Goal: Information Seeking & Learning: Find specific fact

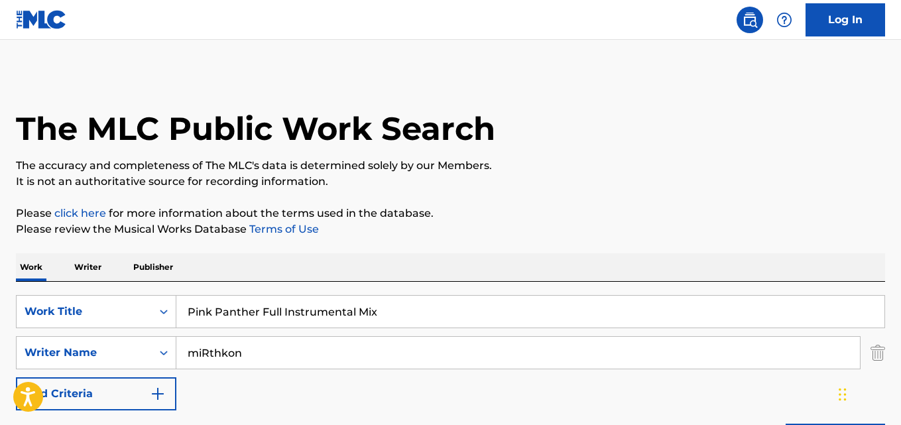
type input "Pink Panther Full Instrumental Mix"
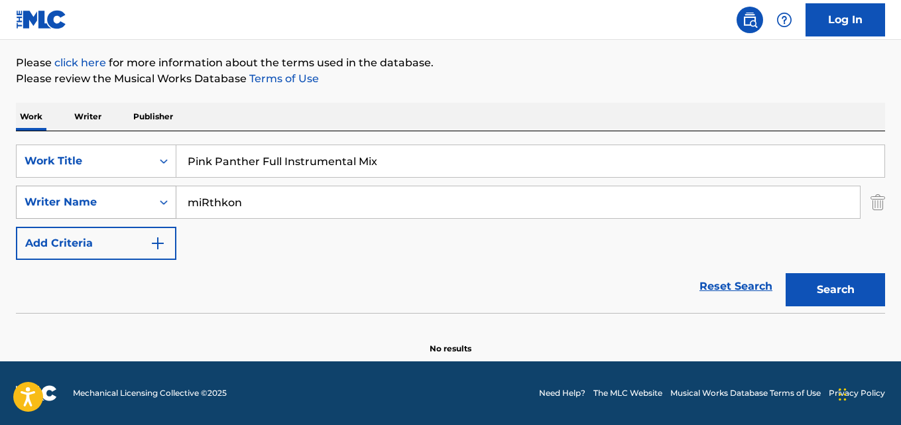
drag, startPoint x: 276, startPoint y: 208, endPoint x: 99, endPoint y: 208, distance: 176.4
click at [99, 208] on div "SearchWithCriteriac8ca9682-6a3c-4217-88da-17851bdcf2d1 Writer Name miRthkon" at bounding box center [450, 202] width 869 height 33
paste input "Instrumental Music Tracks, Import Instruments Into Protools, Logic, Or Any D A W"
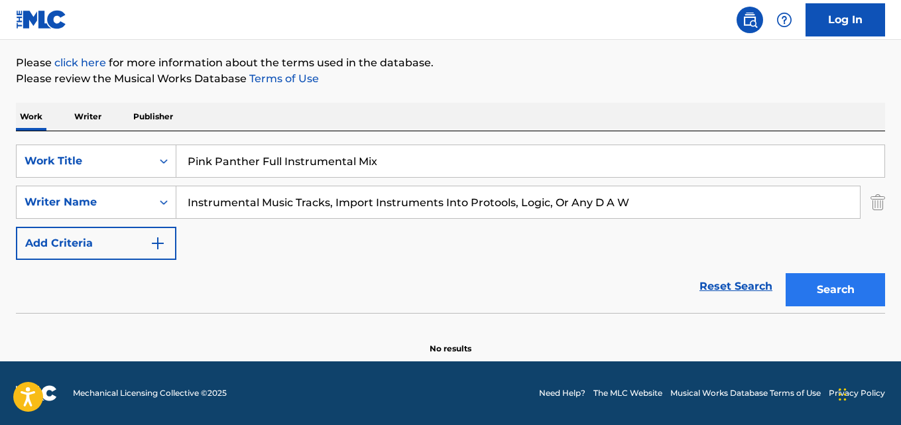
type input "Instrumental Music Tracks, Import Instruments Into Protools, Logic, Or Any D A W"
click at [832, 273] on button "Search" at bounding box center [835, 289] width 99 height 33
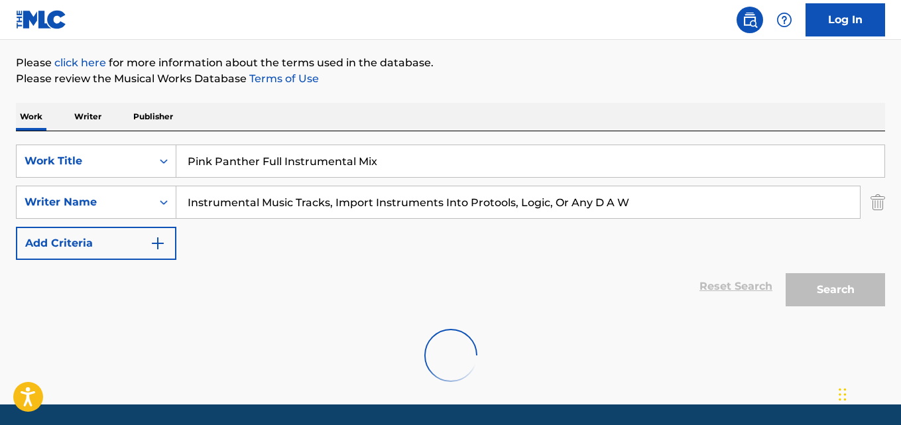
click at [832, 281] on div "Search" at bounding box center [832, 286] width 106 height 53
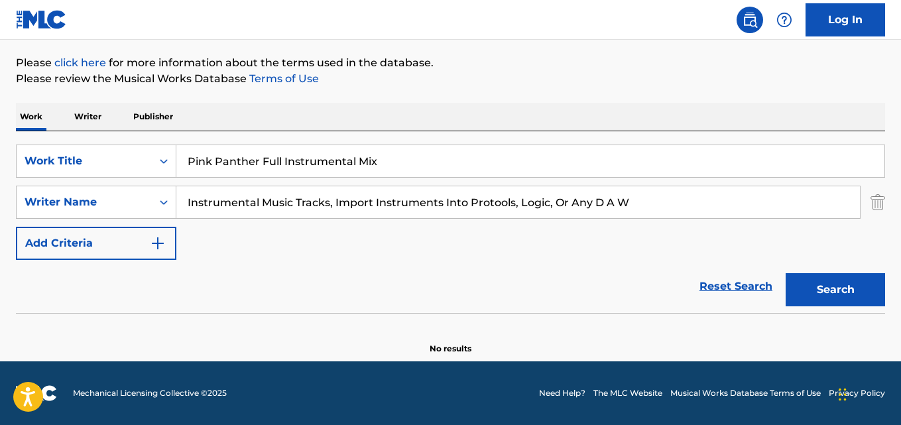
click at [621, 87] on div "The MLC Public Work Search The accuracy and completeness of The MLC's data is d…" at bounding box center [450, 138] width 901 height 432
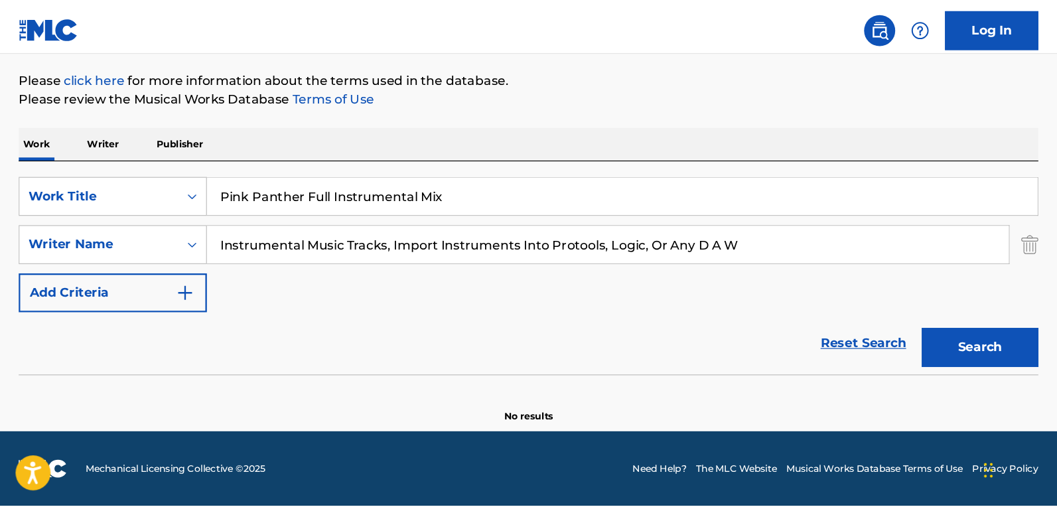
scroll to position [63, 0]
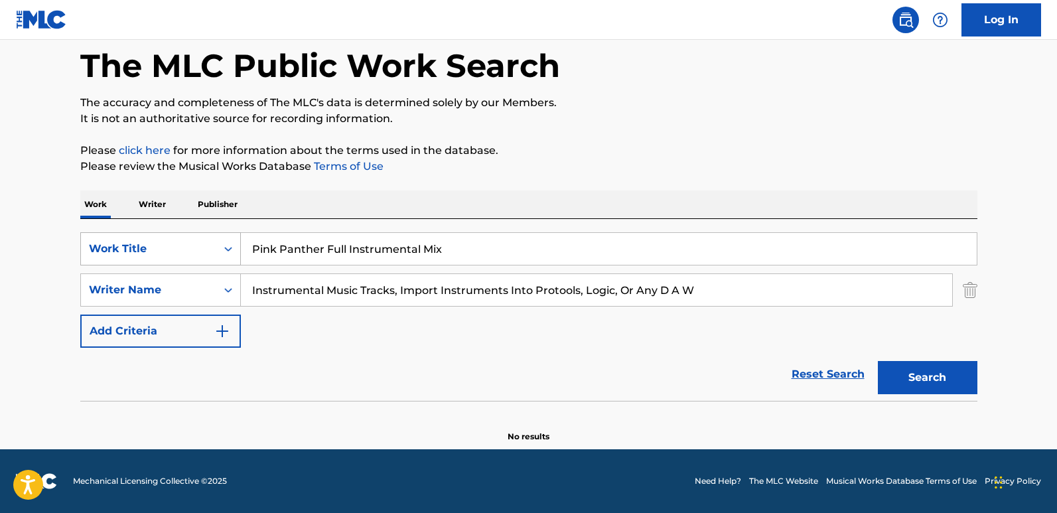
drag, startPoint x: 523, startPoint y: 253, endPoint x: 186, endPoint y: 239, distance: 337.9
click at [186, 239] on div "SearchWithCriteria9ada92ab-a30b-40cc-a9e6-e7c7adf28ab0 Work Title Pink Panther …" at bounding box center [528, 248] width 897 height 33
paste input "Cita Con Un Invento"
click at [850, 312] on div "SearchWithCriteria9ada92ab-a30b-40cc-a9e6-e7c7adf28ab0 Work Title Cita Con Un I…" at bounding box center [528, 289] width 897 height 115
click at [831, 287] on input "Instrumental Music Tracks, Import Instruments Into Protools, Logic, Or Any D A W" at bounding box center [596, 290] width 711 height 32
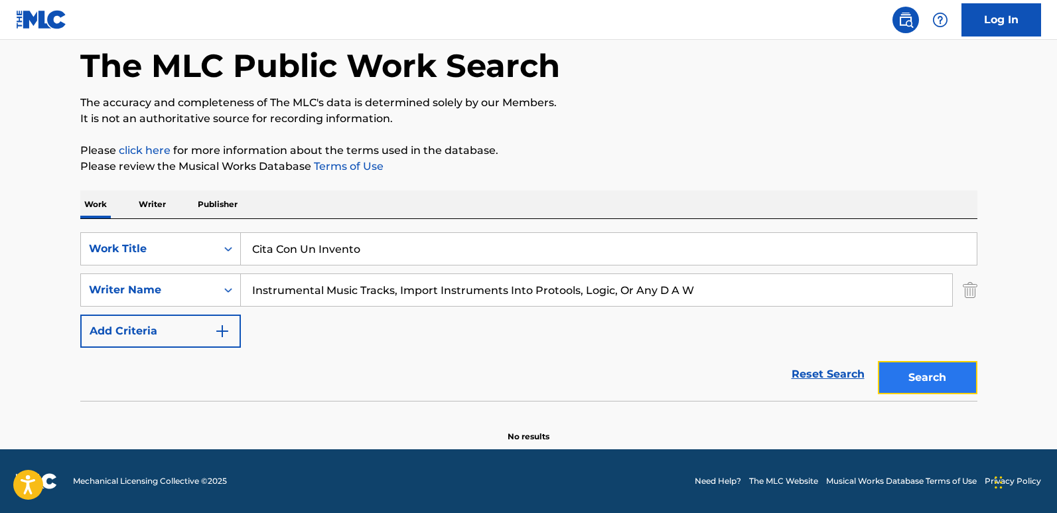
click at [901, 371] on button "Search" at bounding box center [926, 377] width 99 height 33
drag, startPoint x: 379, startPoint y: 255, endPoint x: 225, endPoint y: 256, distance: 153.9
click at [225, 256] on div "SearchWithCriteria9ada92ab-a30b-40cc-a9e6-e7c7adf28ab0 Work Title Cita Con Un I…" at bounding box center [528, 248] width 897 height 33
paste input "Alto Sax Track, Pink Panther Stem"
type input "Alto Sax Track, Pink Panther Stem"
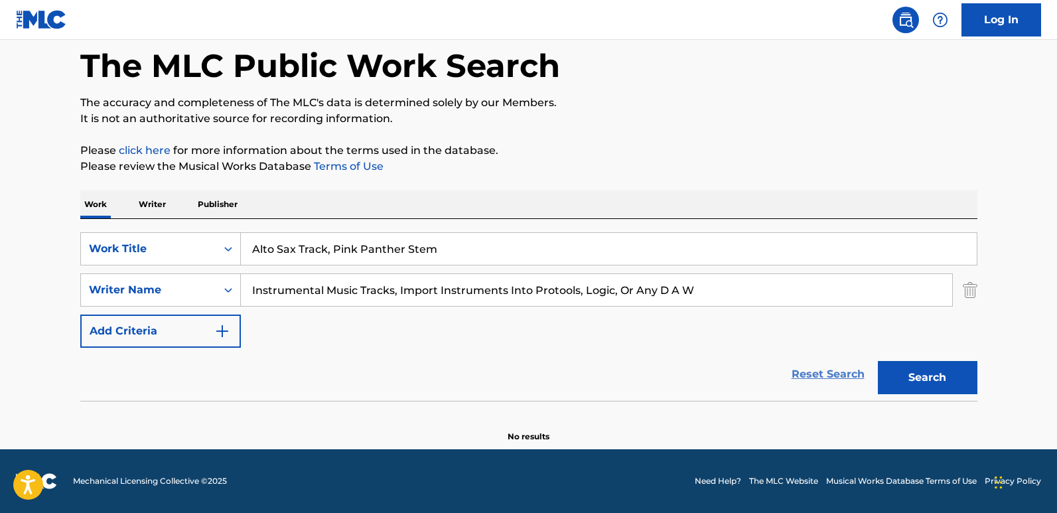
click at [795, 368] on link "Reset Search" at bounding box center [828, 373] width 86 height 29
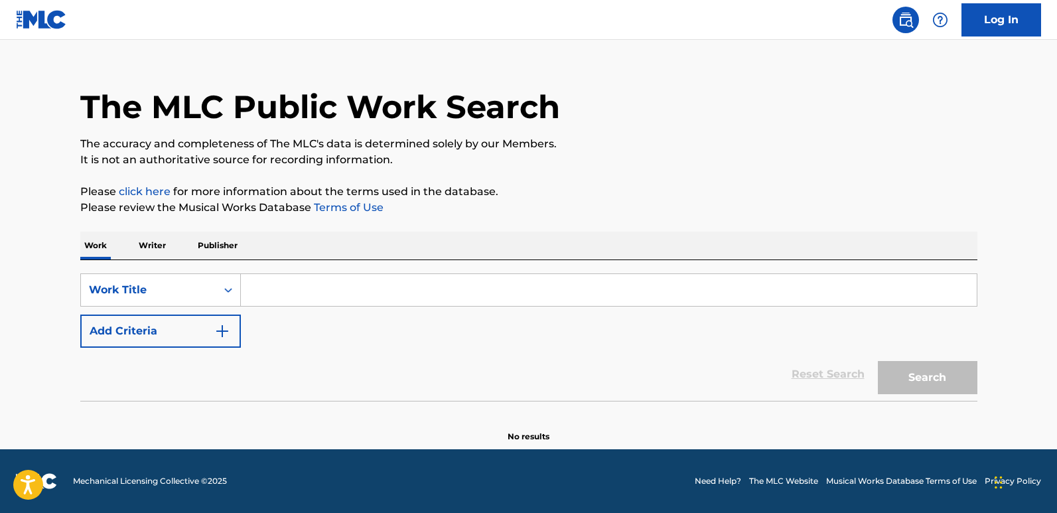
scroll to position [0, 0]
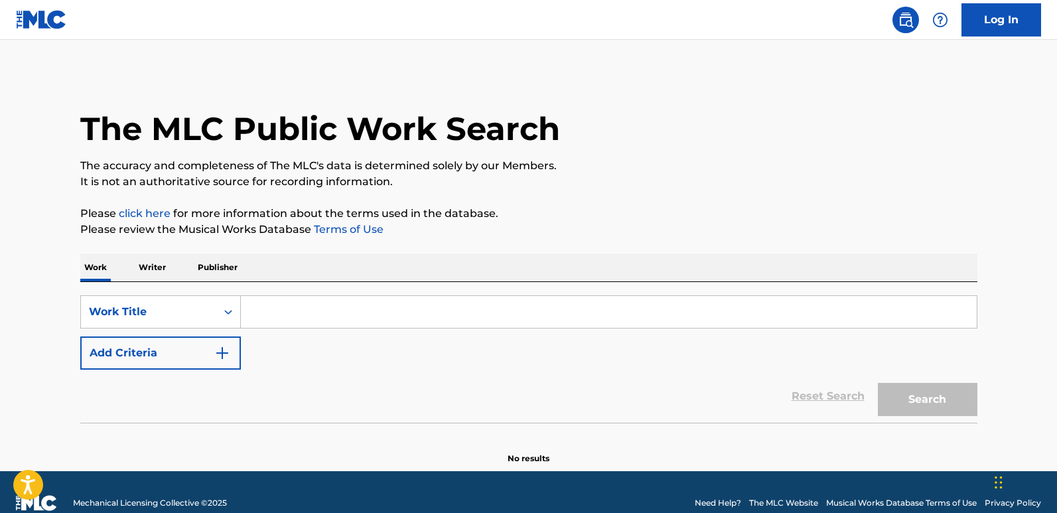
click at [779, 221] on p "Please click here for more information about the terms used in the database." at bounding box center [528, 214] width 897 height 16
click at [753, 186] on p "It is not an authoritative source for recording information." at bounding box center [528, 182] width 897 height 16
click at [331, 90] on div "The MLC Public Work Search" at bounding box center [528, 121] width 897 height 97
click at [298, 330] on div "SearchWithCriteria9ada92ab-a30b-40cc-a9e6-e7c7adf28ab0 Work Title Add Criteria" at bounding box center [528, 332] width 897 height 74
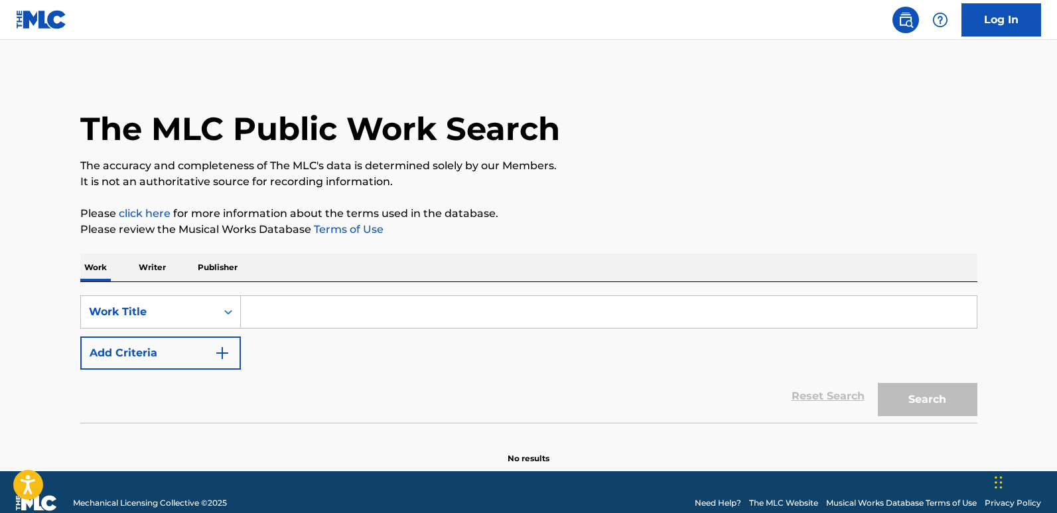
click at [297, 315] on input "Search Form" at bounding box center [609, 312] width 736 height 32
paste input "We Don't Need Ya"
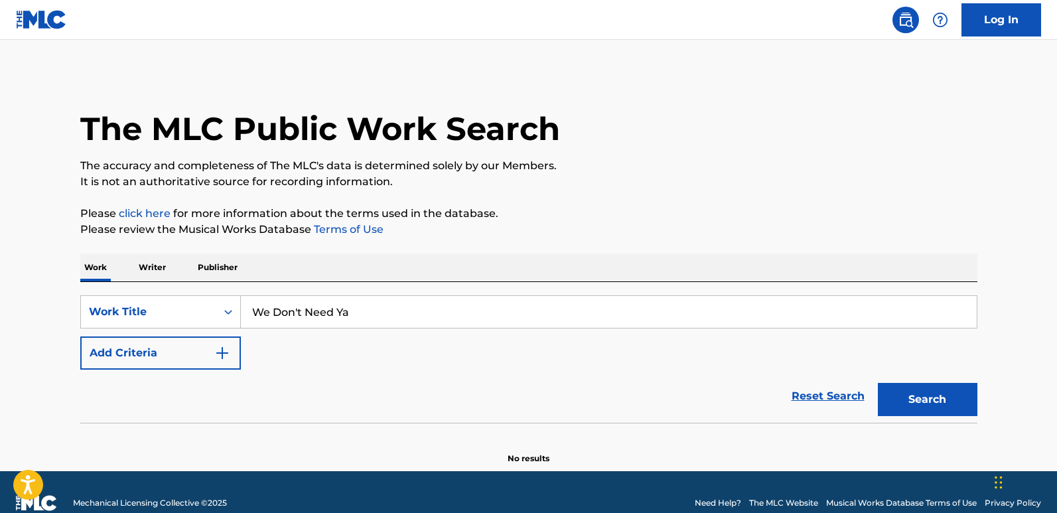
type input "We Don't Need Ya"
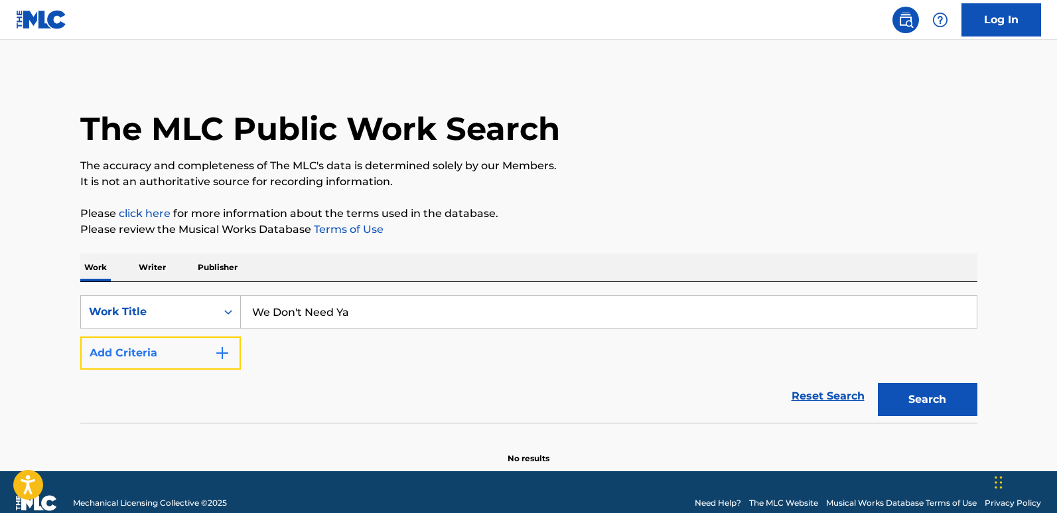
click at [228, 359] on img "Search Form" at bounding box center [222, 353] width 16 height 16
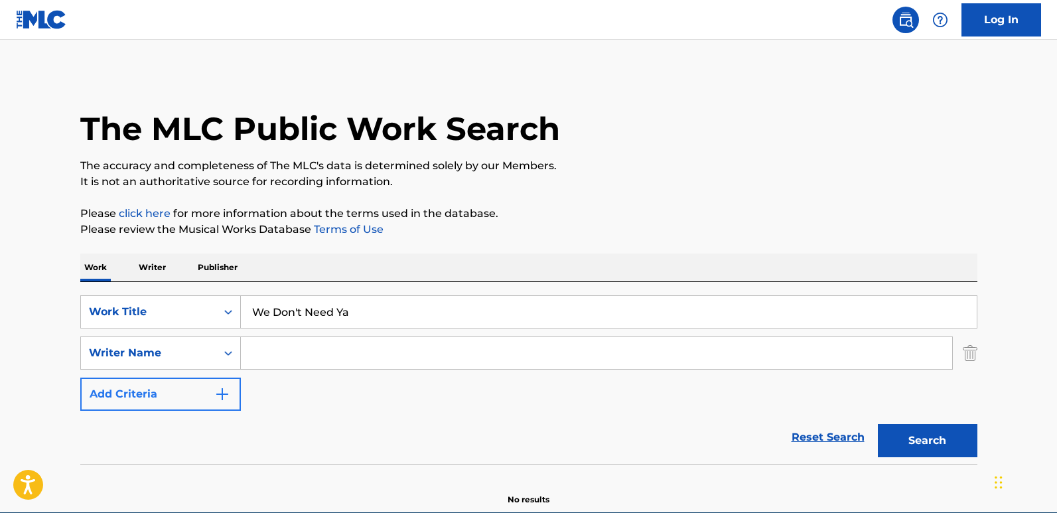
click at [270, 359] on input "Search Form" at bounding box center [596, 353] width 711 height 32
type input "KRS-One & Bumpy Knuckles"
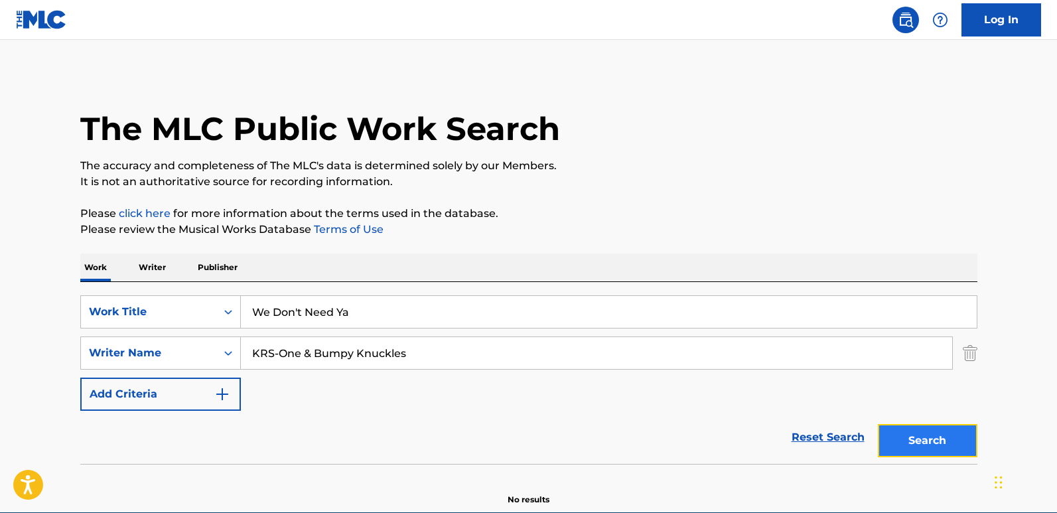
click at [901, 424] on button "Search" at bounding box center [926, 440] width 99 height 33
drag, startPoint x: 384, startPoint y: 316, endPoint x: 238, endPoint y: 316, distance: 145.9
click at [238, 316] on div "SearchWithCriteria9ada92ab-a30b-40cc-a9e6-e7c7adf28ab0 Work Title We Don't Need…" at bounding box center [528, 311] width 897 height 33
drag, startPoint x: 455, startPoint y: 357, endPoint x: 37, endPoint y: 357, distance: 417.8
click at [37, 357] on main "The MLC Public Work Search The accuracy and completeness of The MLC's data is d…" at bounding box center [528, 276] width 1057 height 472
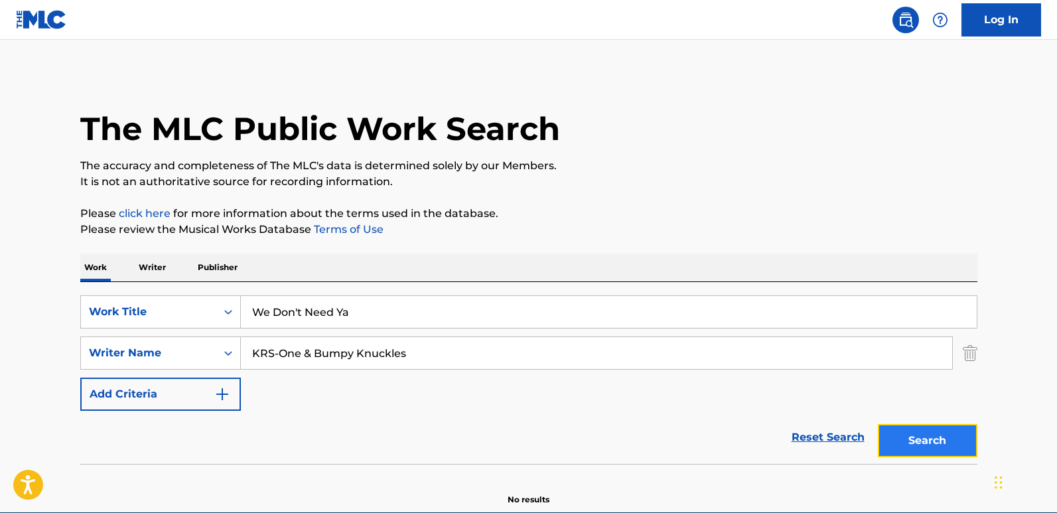
click at [901, 424] on button "Search" at bounding box center [926, 440] width 99 height 33
drag, startPoint x: 251, startPoint y: 313, endPoint x: 245, endPoint y: 312, distance: 6.7
click at [245, 312] on input "We Don't Need Ya" at bounding box center [609, 312] width 736 height 32
paste input "Love & Unity"
type input "Love & Unity"
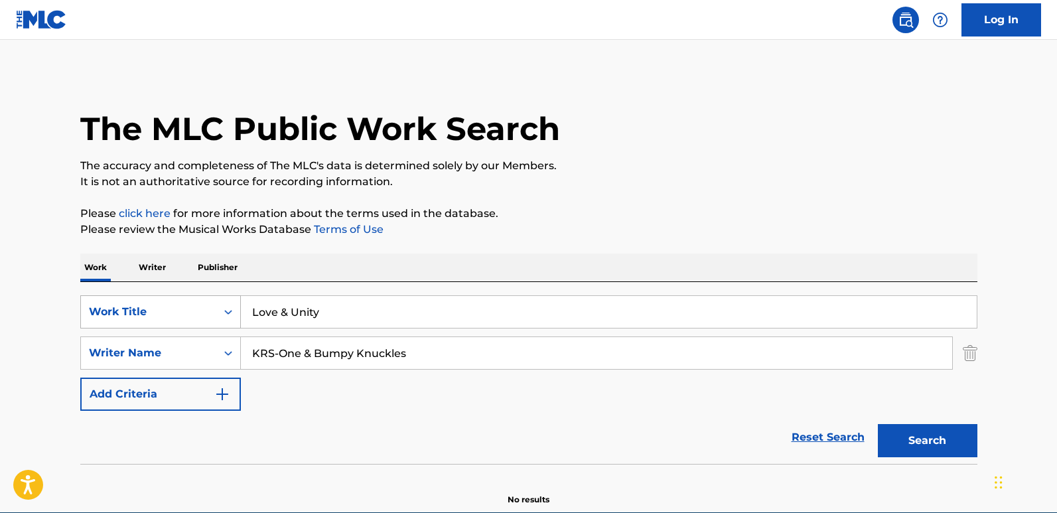
drag, startPoint x: 334, startPoint y: 317, endPoint x: 162, endPoint y: 314, distance: 172.5
click at [162, 314] on div "SearchWithCriteria9ada92ab-a30b-40cc-a9e6-e7c7adf28ab0 Work Title Love & Unity" at bounding box center [528, 311] width 897 height 33
drag, startPoint x: 490, startPoint y: 358, endPoint x: 139, endPoint y: 318, distance: 353.2
click at [139, 318] on div "SearchWithCriteria9ada92ab-a30b-40cc-a9e6-e7c7adf28ab0 Work Title Love & Unity …" at bounding box center [528, 352] width 897 height 115
click at [274, 357] on input "Search Form" at bounding box center [596, 353] width 711 height 32
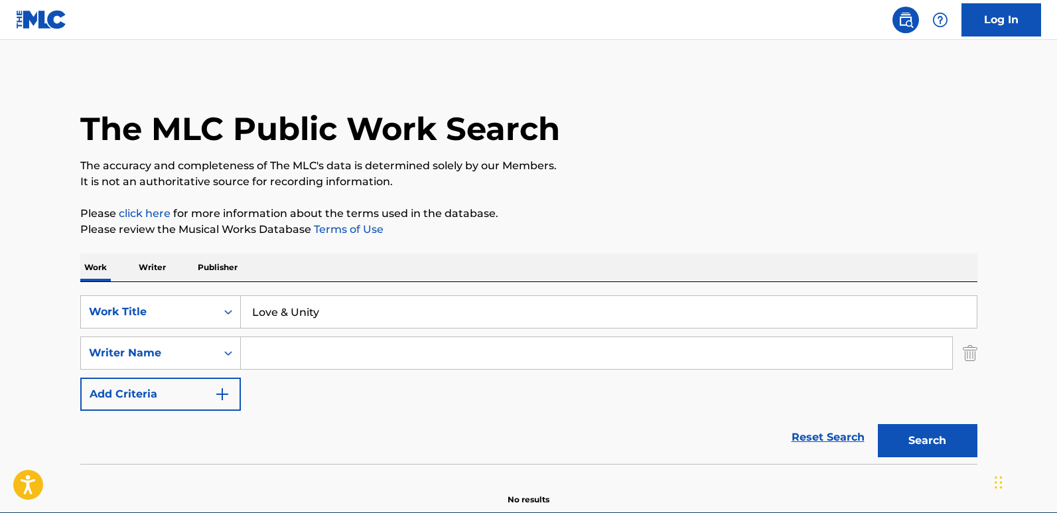
paste input "[PERSON_NAME]"
click at [898, 424] on button "Search" at bounding box center [926, 440] width 99 height 33
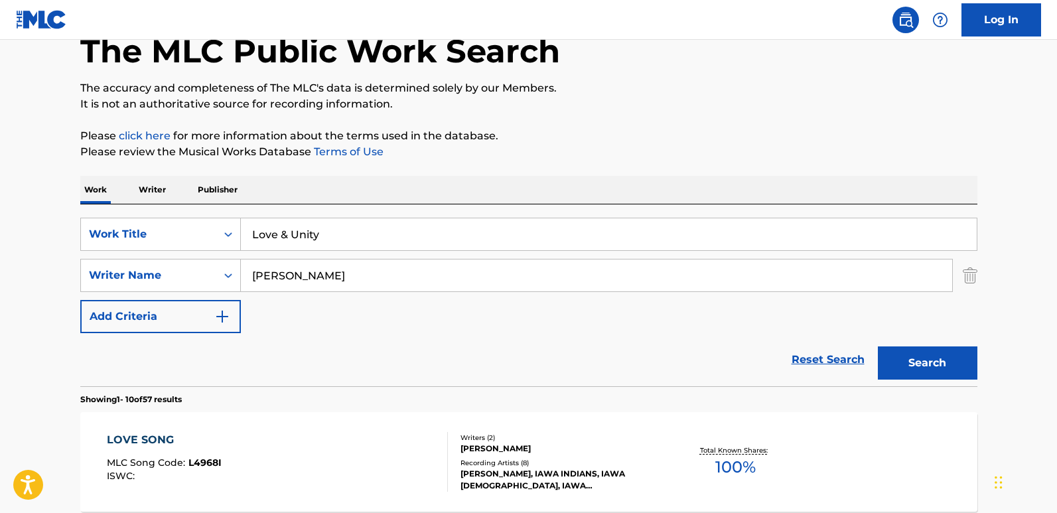
scroll to position [199, 0]
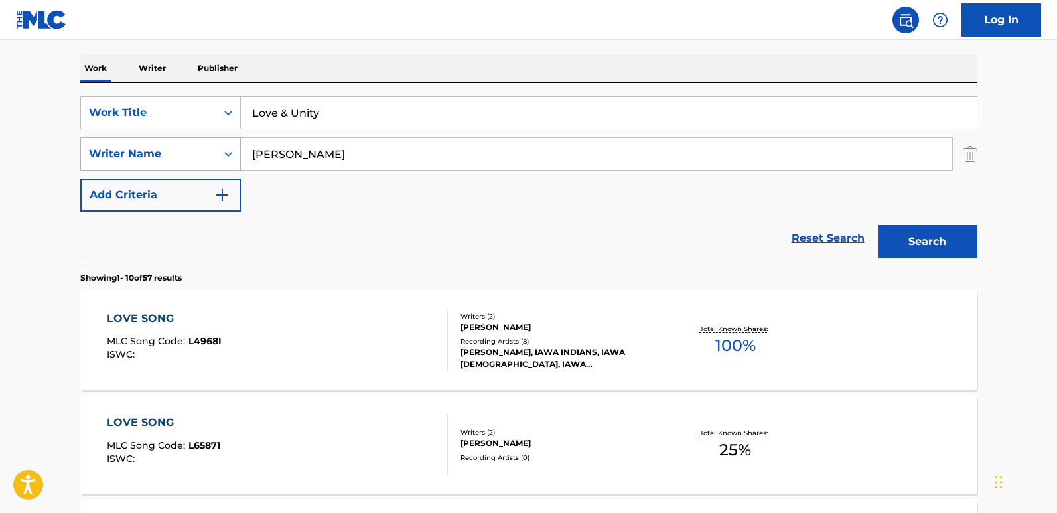
drag, startPoint x: 349, startPoint y: 153, endPoint x: 186, endPoint y: 151, distance: 162.5
click at [186, 151] on div "SearchWithCriteriac8ca9682-6a3c-4217-88da-17851bdcf2d1 Writer Name [PERSON_NAME]" at bounding box center [528, 153] width 897 height 33
paste input "[PERSON_NAME] [PERSON_NAME]"
type input "[PERSON_NAME] [PERSON_NAME]"
click at [901, 239] on button "Search" at bounding box center [926, 241] width 99 height 33
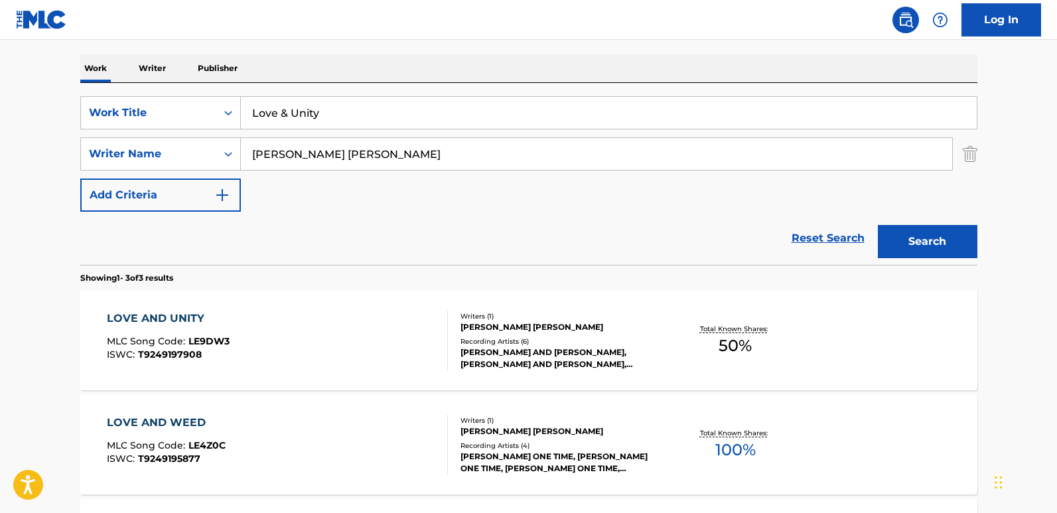
click at [179, 329] on div "LOVE AND UNITY MLC Song Code : LE9DW3 ISWC : T9249197908" at bounding box center [168, 340] width 123 height 60
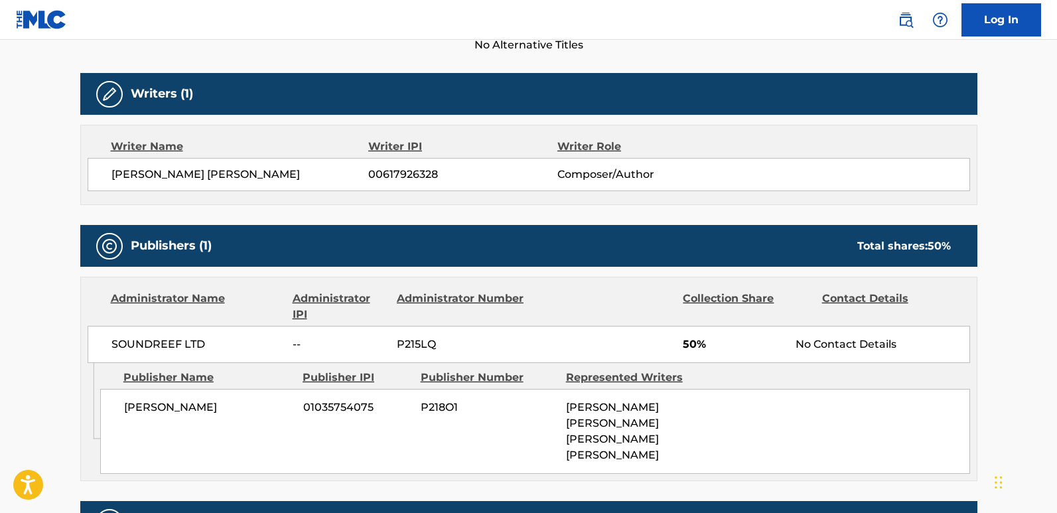
scroll to position [265, 0]
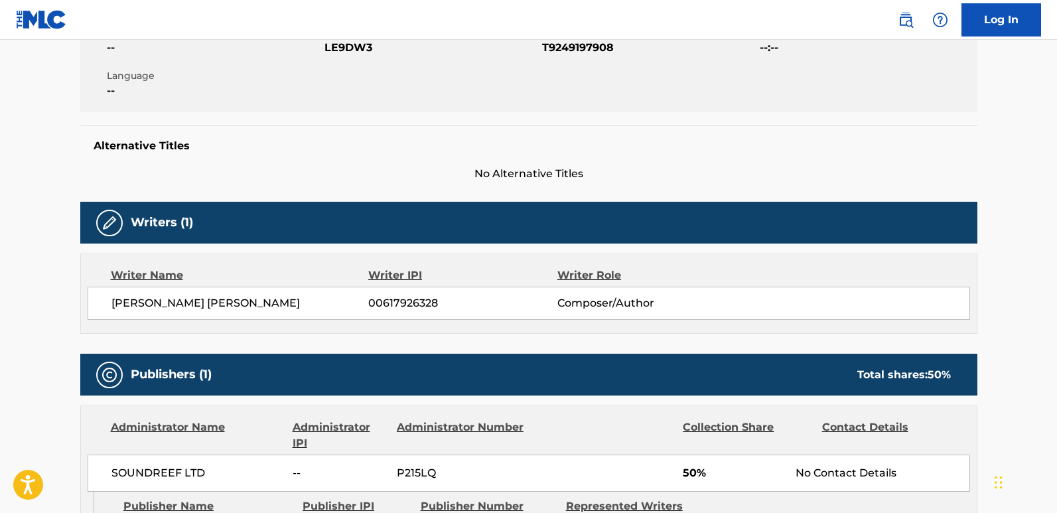
click at [243, 309] on span "[PERSON_NAME] [PERSON_NAME]" at bounding box center [239, 303] width 257 height 16
click at [289, 309] on span "[PERSON_NAME] [PERSON_NAME]" at bounding box center [239, 303] width 257 height 16
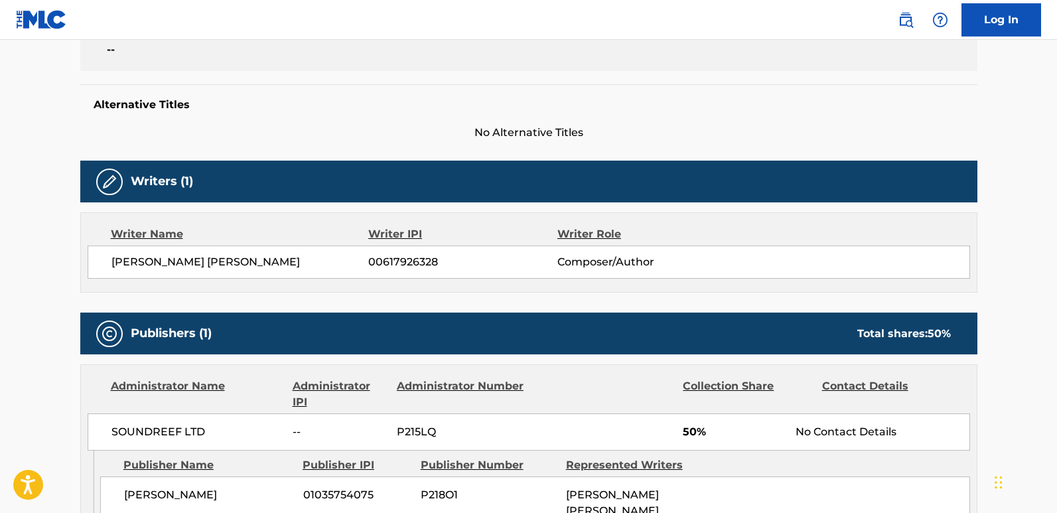
scroll to position [464, 0]
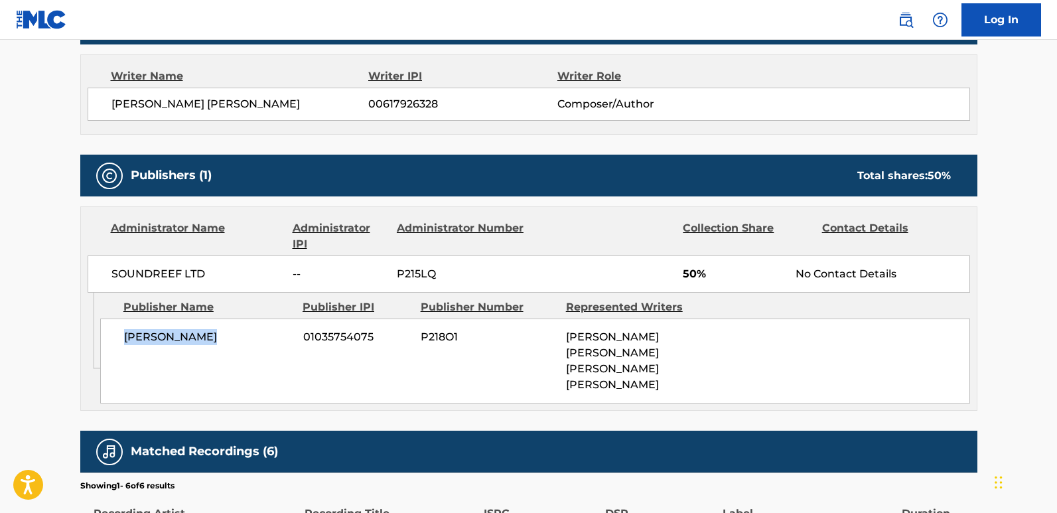
drag, startPoint x: 117, startPoint y: 333, endPoint x: 273, endPoint y: 344, distance: 155.6
click at [273, 344] on div "[PERSON_NAME] 01035754075 P218O1 [PERSON_NAME] [PERSON_NAME] [PERSON_NAME] [PER…" at bounding box center [534, 360] width 869 height 85
copy span "[PERSON_NAME]"
drag, startPoint x: 113, startPoint y: 105, endPoint x: 330, endPoint y: 100, distance: 216.9
click at [330, 100] on span "[PERSON_NAME] [PERSON_NAME]" at bounding box center [239, 104] width 257 height 16
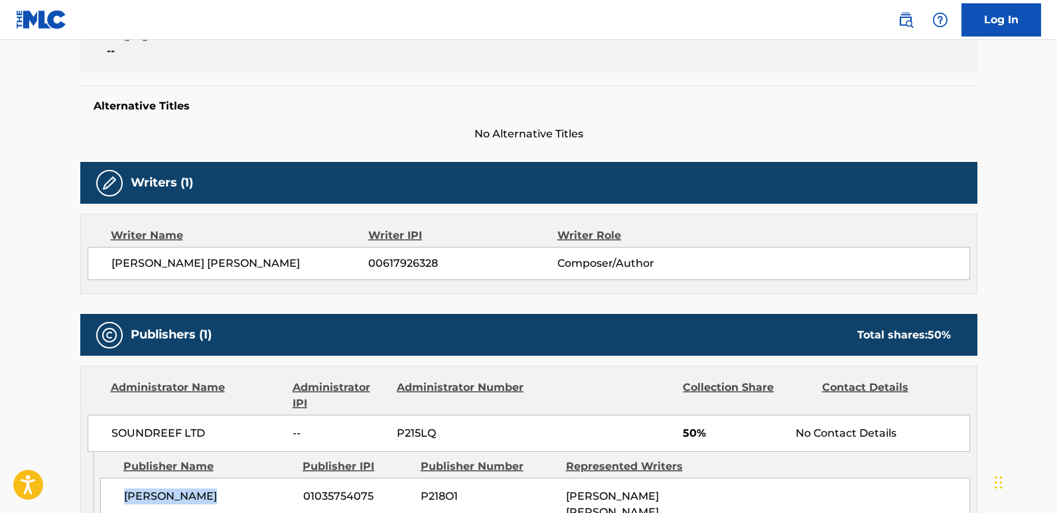
scroll to position [428, 0]
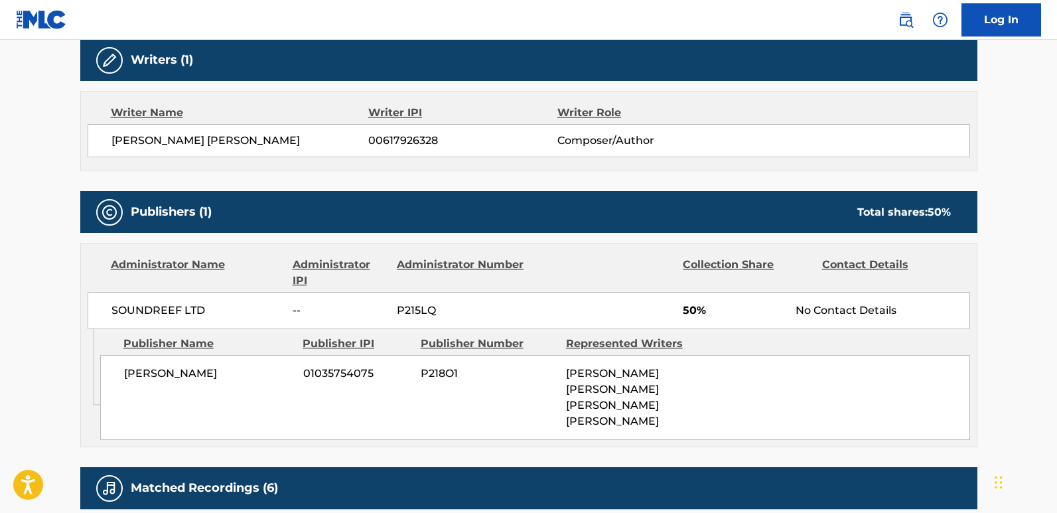
click at [787, 424] on div "Work Detail Member Work Identifier -- MLC Song Code LE9DW3 ISWC T9249197908 Dur…" at bounding box center [528, 284] width 897 height 952
click at [767, 362] on div "[PERSON_NAME] 01035754075 P218O1 [PERSON_NAME] [PERSON_NAME] [PERSON_NAME] [PER…" at bounding box center [534, 397] width 869 height 85
click at [761, 383] on div "[PERSON_NAME] 01035754075 P218O1 [PERSON_NAME] [PERSON_NAME] [PERSON_NAME] [PER…" at bounding box center [534, 397] width 869 height 85
click at [739, 387] on div "[PERSON_NAME] 01035754075 P218O1 [PERSON_NAME] [PERSON_NAME] [PERSON_NAME] [PER…" at bounding box center [534, 397] width 869 height 85
click at [901, 210] on span "50 %" at bounding box center [938, 212] width 23 height 13
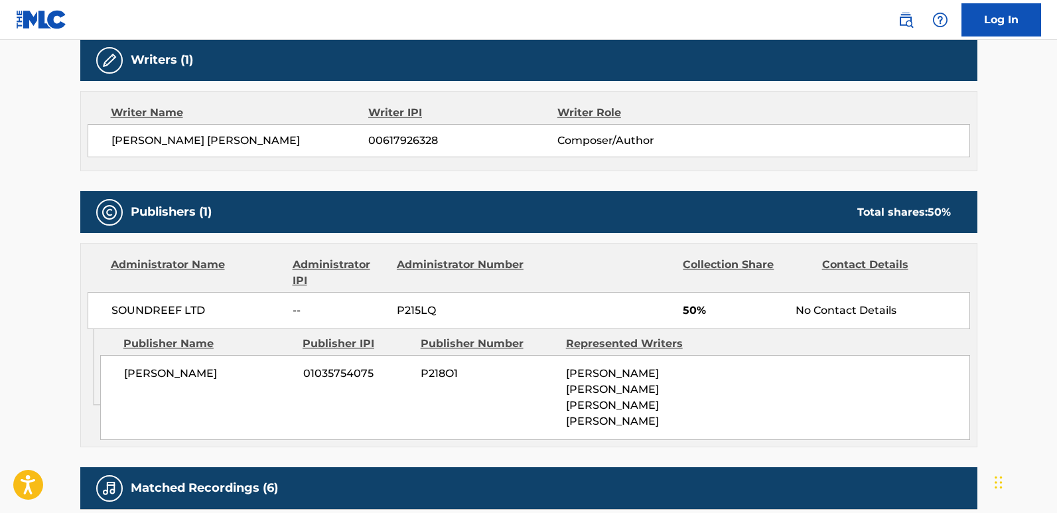
click at [702, 310] on span "50%" at bounding box center [733, 310] width 103 height 16
click at [730, 358] on div "[PERSON_NAME] 01035754075 P218O1 [PERSON_NAME] [PERSON_NAME] [PERSON_NAME] [PER…" at bounding box center [534, 397] width 869 height 85
click at [901, 214] on span "50 %" at bounding box center [938, 212] width 23 height 13
click at [692, 304] on span "50%" at bounding box center [733, 310] width 103 height 16
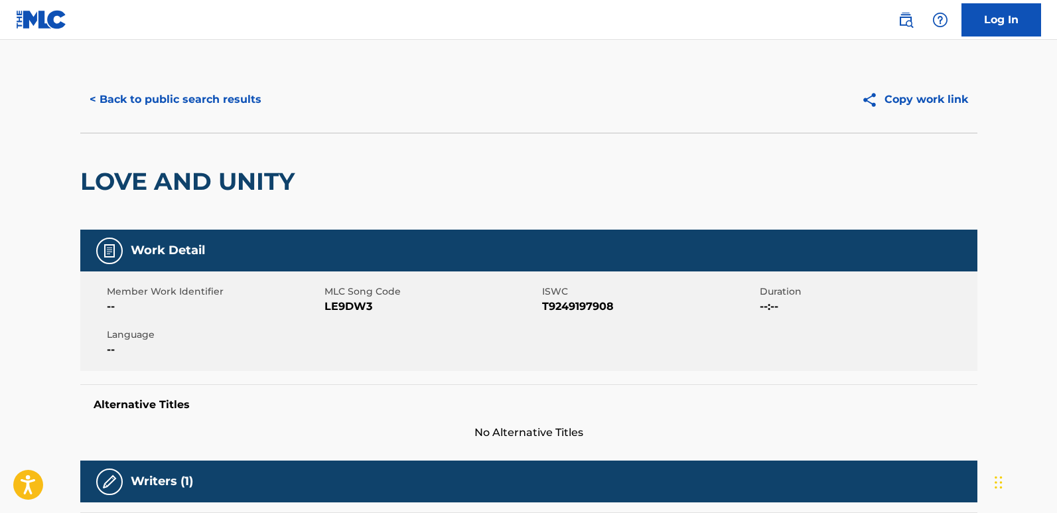
scroll to position [0, 0]
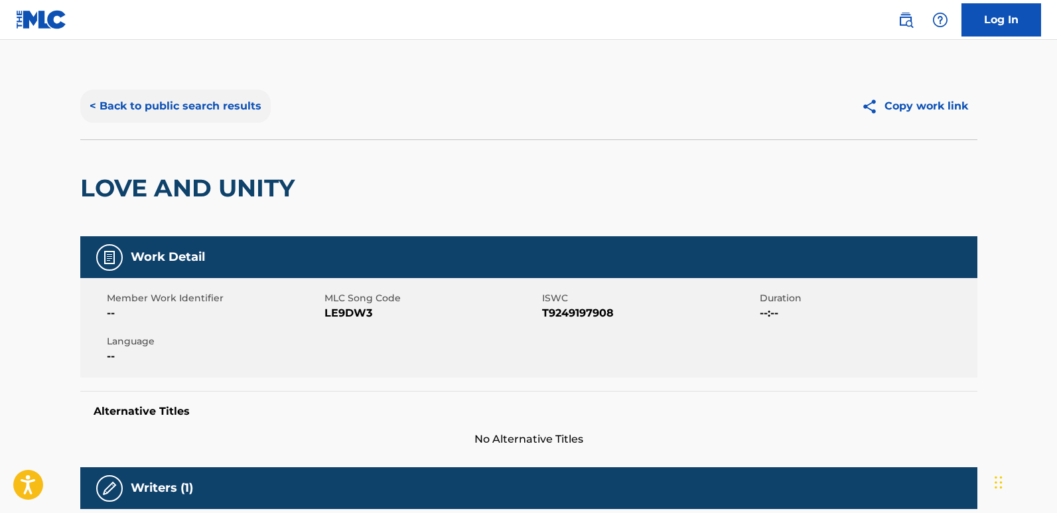
click at [238, 116] on button "< Back to public search results" at bounding box center [175, 106] width 190 height 33
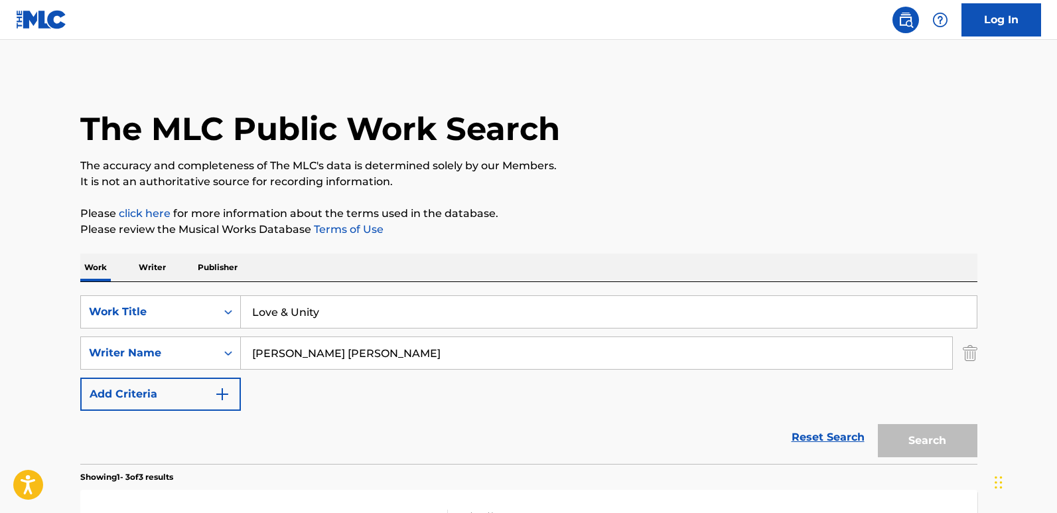
scroll to position [199, 0]
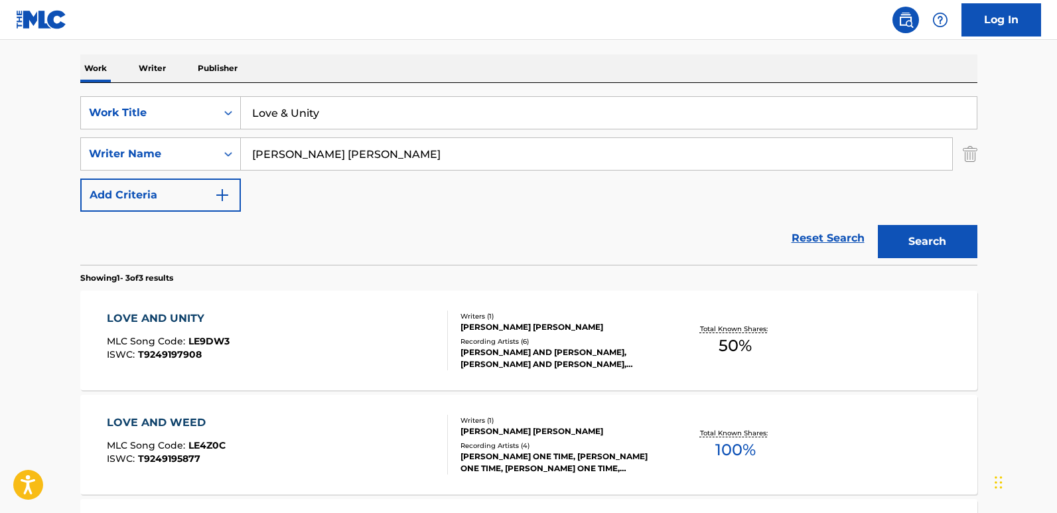
click at [200, 298] on div "LOVE AND UNITY MLC Song Code : LE9DW3 ISWC : T9249197908 Writers ( 1 ) [PERSON_…" at bounding box center [528, 339] width 897 height 99
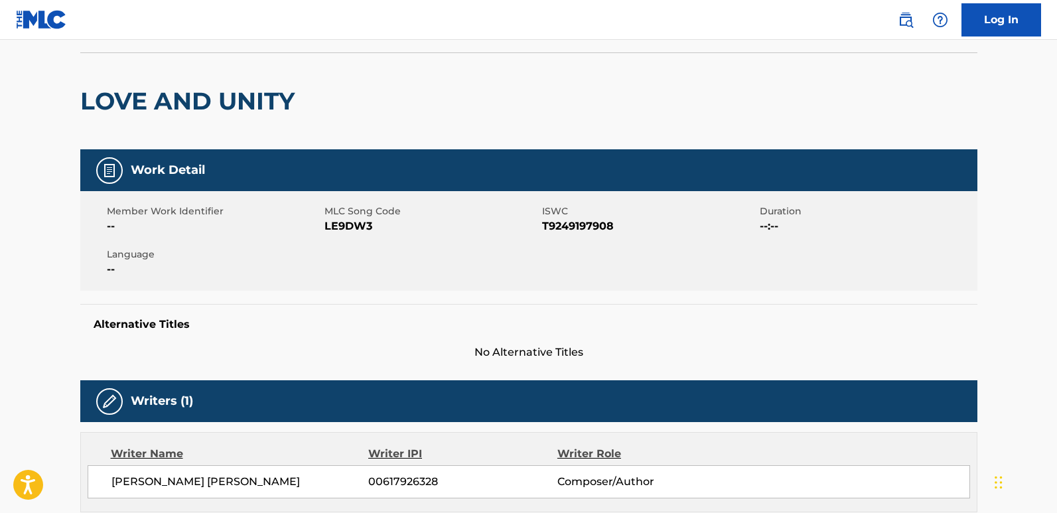
scroll to position [265, 0]
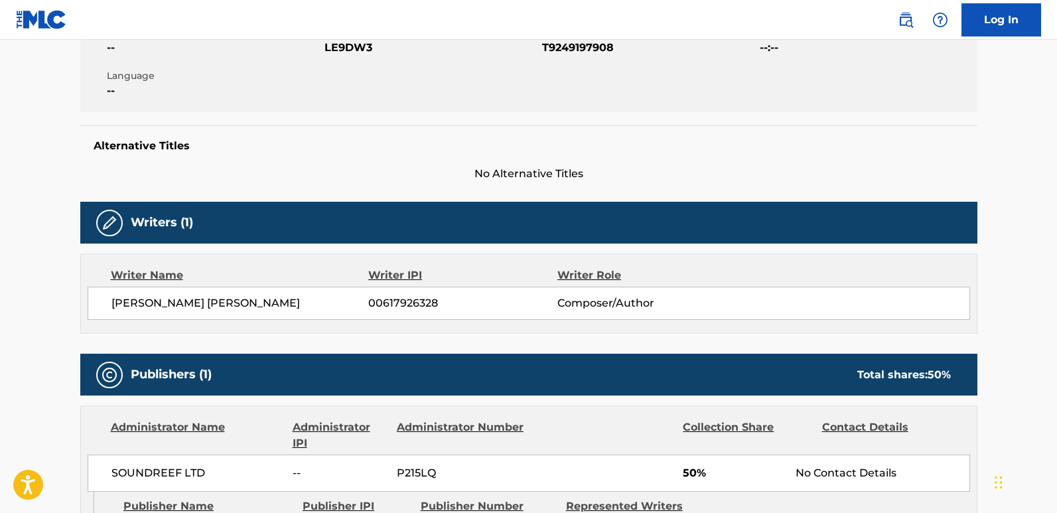
drag, startPoint x: 101, startPoint y: 300, endPoint x: 317, endPoint y: 308, distance: 216.3
click at [317, 308] on div "[PERSON_NAME] [PERSON_NAME] 00617926328 Composer/Author" at bounding box center [529, 303] width 882 height 33
copy span "[PERSON_NAME] [PERSON_NAME]"
click at [397, 300] on span "00617926328" at bounding box center [462, 303] width 188 height 16
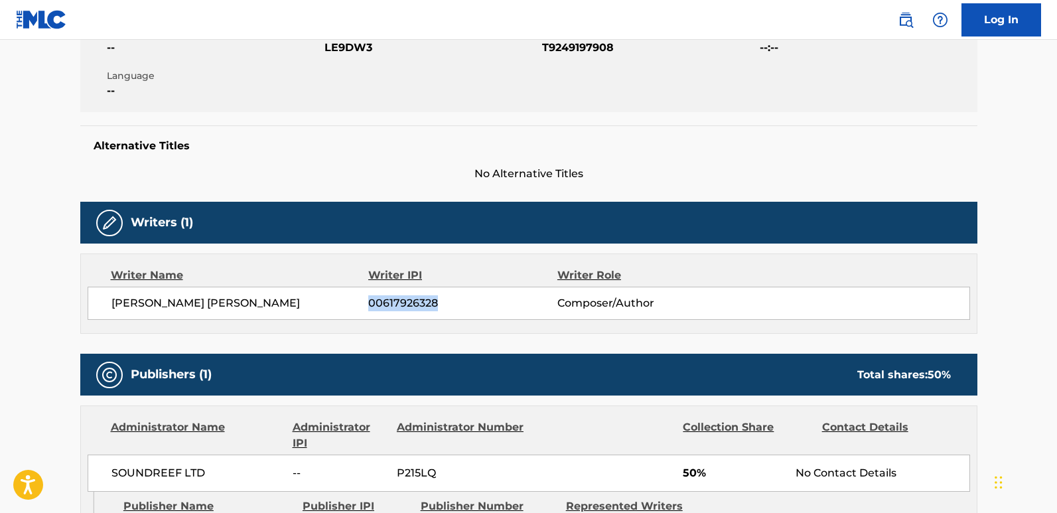
copy span "00617926328"
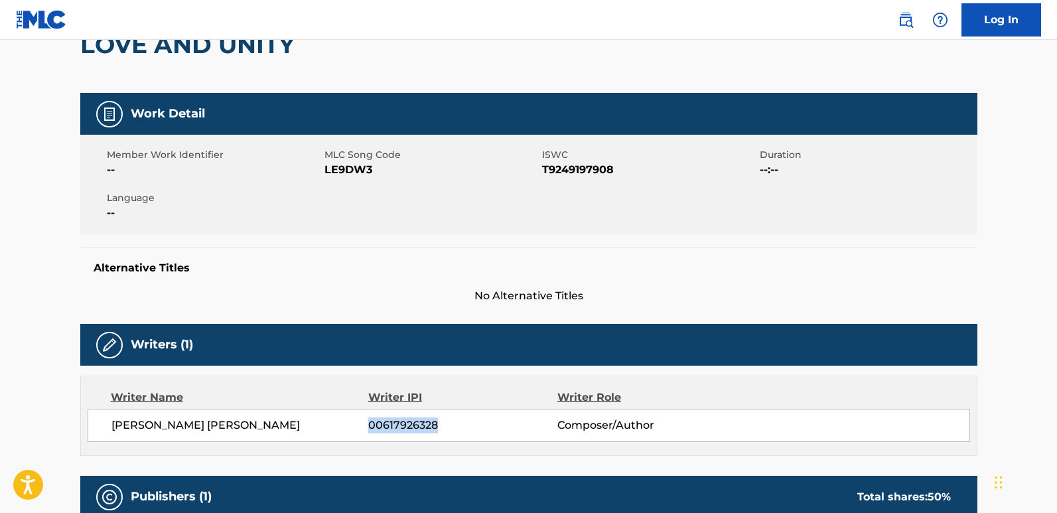
scroll to position [0, 0]
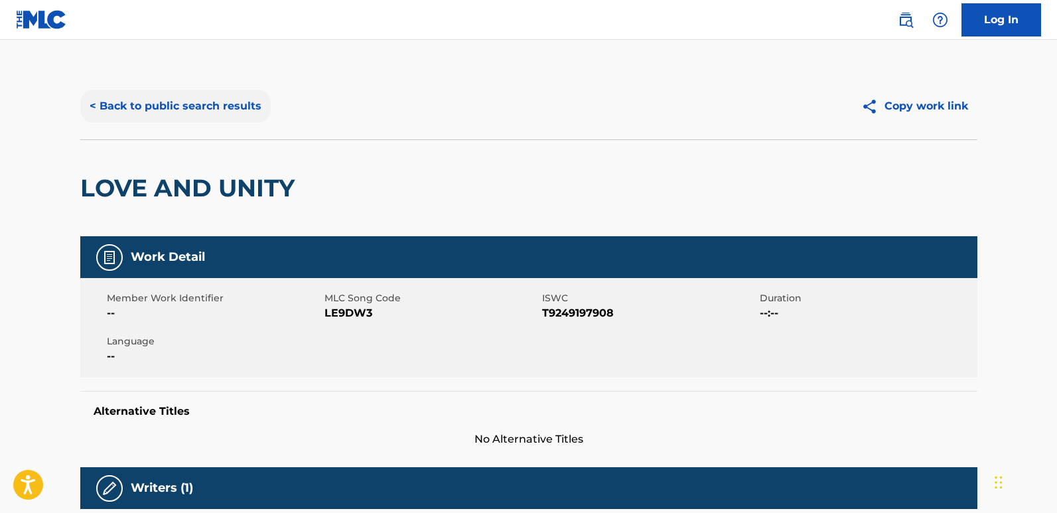
click at [226, 110] on button "< Back to public search results" at bounding box center [175, 106] width 190 height 33
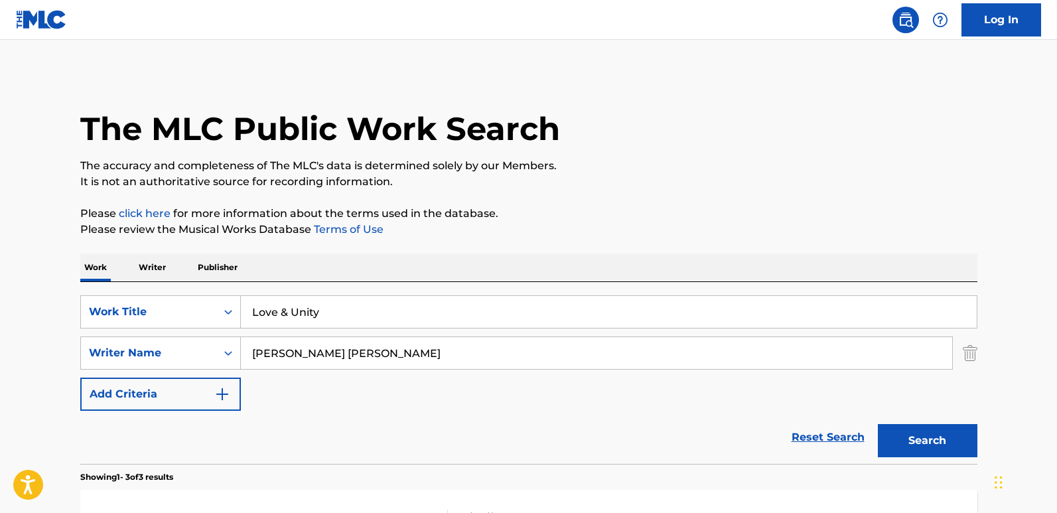
scroll to position [199, 0]
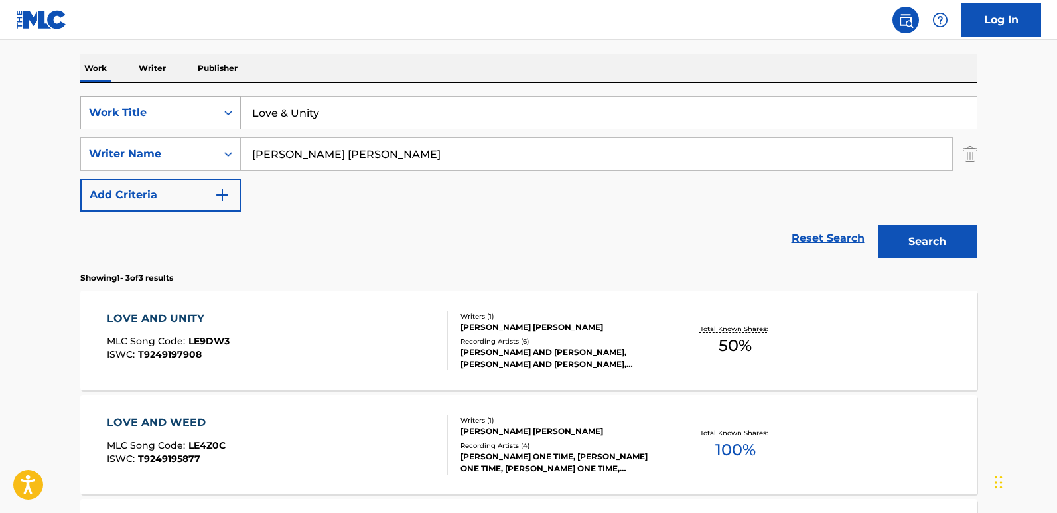
drag, startPoint x: 377, startPoint y: 119, endPoint x: 220, endPoint y: 120, distance: 157.2
click at [220, 120] on div "SearchWithCriteria9ada92ab-a30b-40cc-a9e6-e7c7adf28ab0 Work Title Love & Unity" at bounding box center [528, 112] width 897 height 33
click at [220, 120] on div "Search Form" at bounding box center [228, 113] width 24 height 24
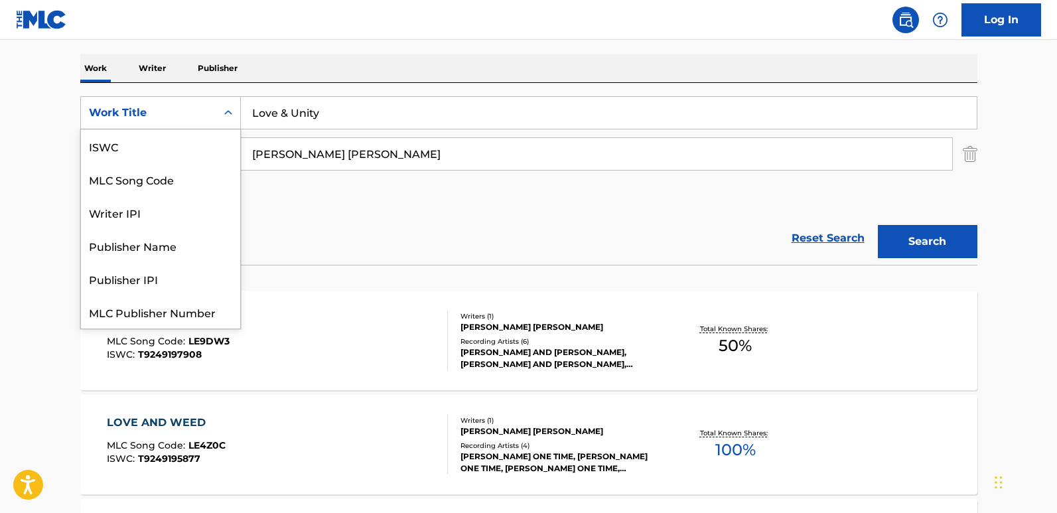
paste input "Search Form"
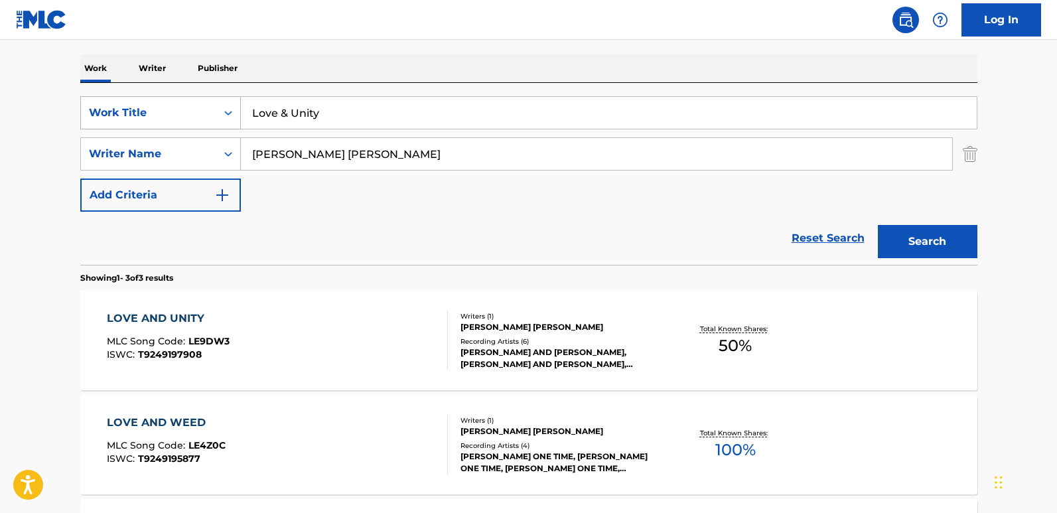
drag, startPoint x: 374, startPoint y: 120, endPoint x: 168, endPoint y: 120, distance: 205.6
click at [168, 120] on div "SearchWithCriteria9ada92ab-a30b-40cc-a9e6-e7c7adf28ab0 Work Title Love & Unity" at bounding box center [528, 112] width 897 height 33
paste input "Closer"
type input "Closer"
drag, startPoint x: 495, startPoint y: 160, endPoint x: 160, endPoint y: 147, distance: 334.5
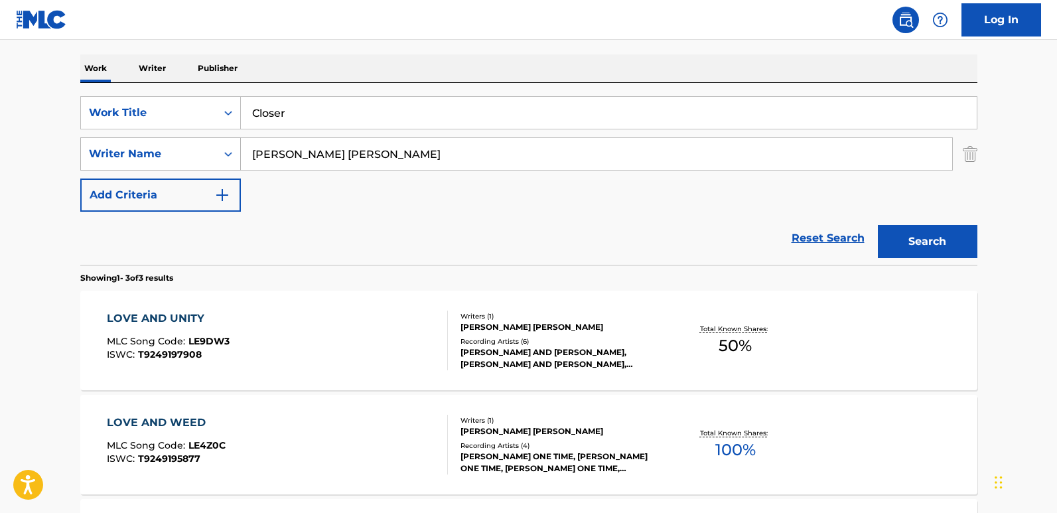
click at [160, 147] on div "SearchWithCriteriac8ca9682-6a3c-4217-88da-17851bdcf2d1 Writer Name [PERSON_NAME…" at bounding box center [528, 153] width 897 height 33
paste input "[PERSON_NAME]"
click at [877, 225] on button "Search" at bounding box center [926, 241] width 99 height 33
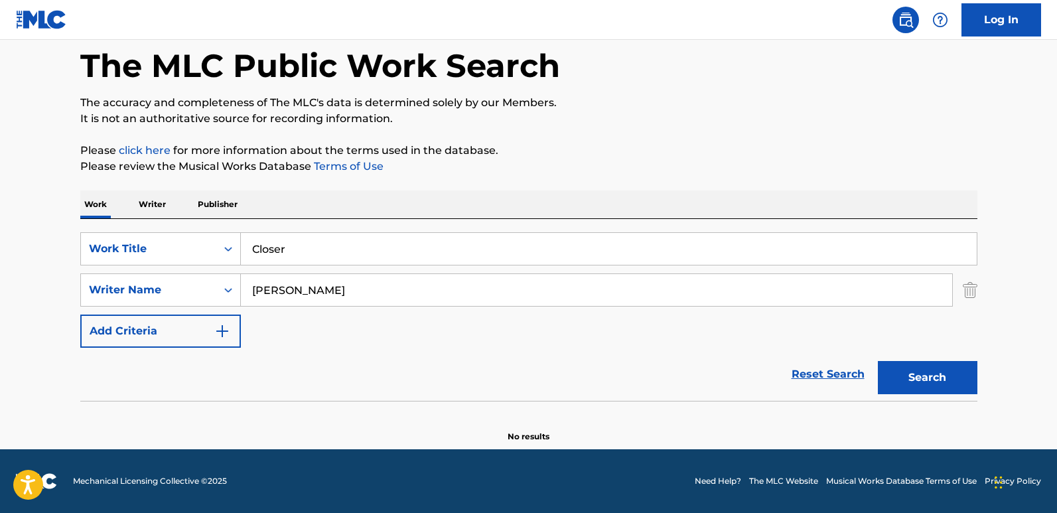
scroll to position [63, 0]
drag, startPoint x: 395, startPoint y: 293, endPoint x: 227, endPoint y: 294, distance: 167.8
click at [227, 294] on div "SearchWithCriteriac8ca9682-6a3c-4217-88da-17851bdcf2d1 Writer Name [PERSON_NAME]" at bounding box center [528, 289] width 897 height 33
paste input "[PERSON_NAME]"
type input "[PERSON_NAME]"
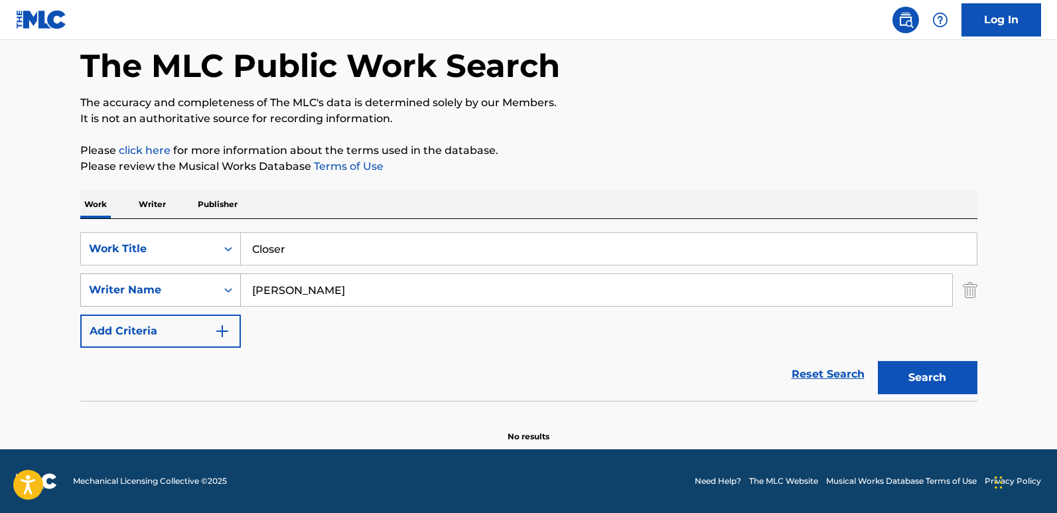
click at [877, 361] on button "Search" at bounding box center [926, 377] width 99 height 33
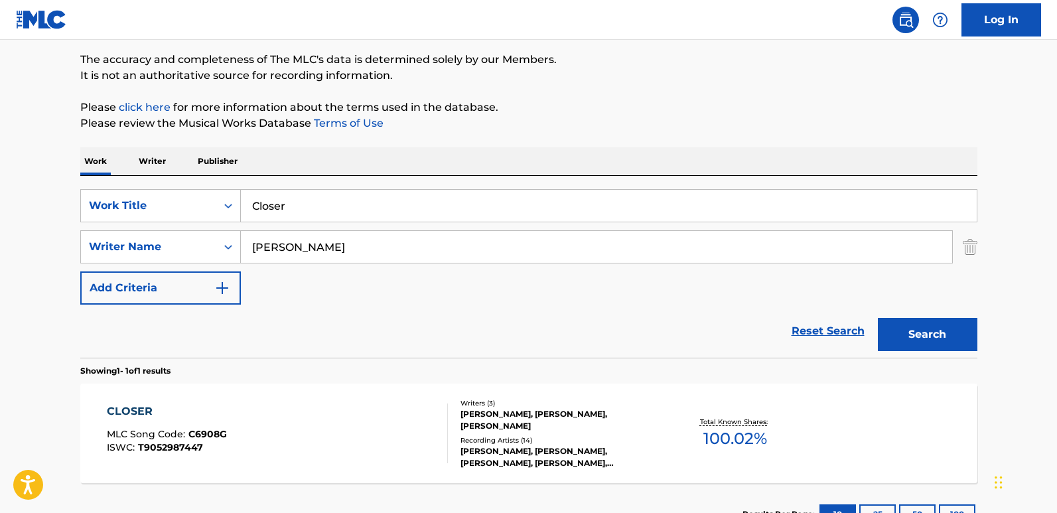
scroll to position [199, 0]
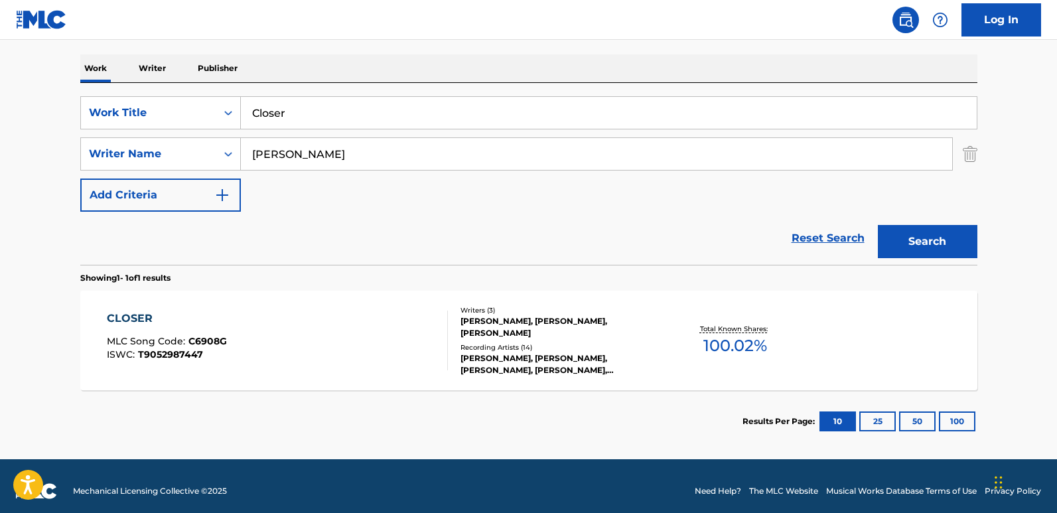
click at [515, 345] on div "Recording Artists ( 14 )" at bounding box center [560, 347] width 200 height 10
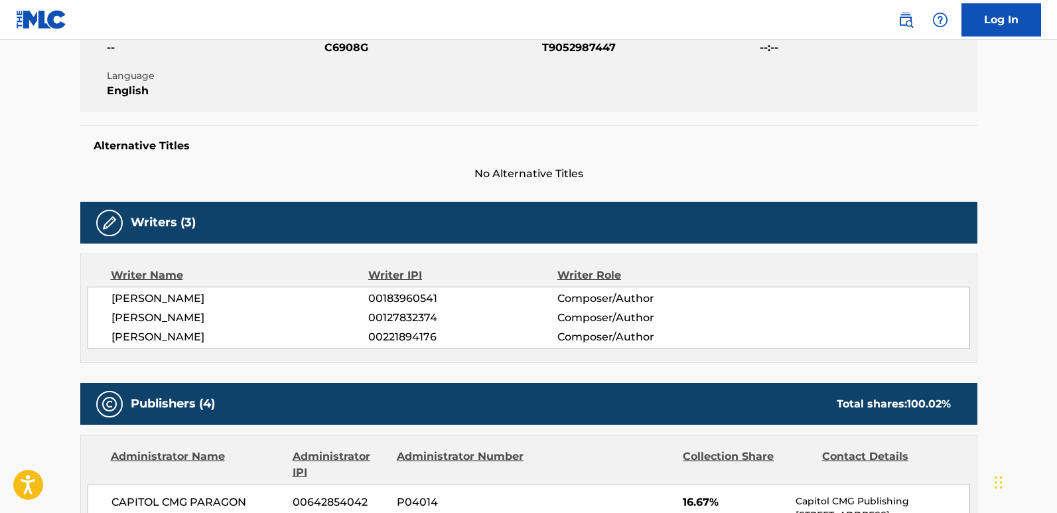
scroll to position [531, 0]
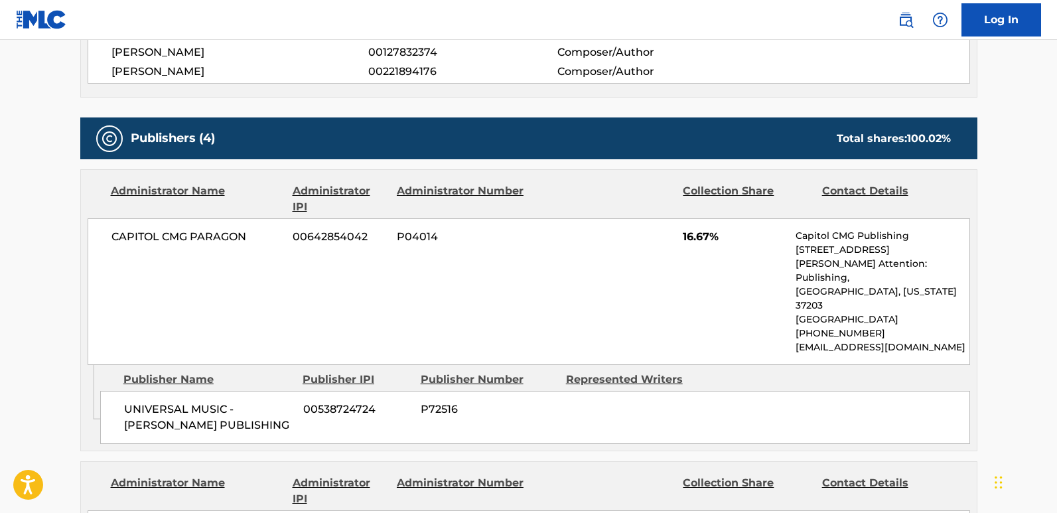
drag, startPoint x: 121, startPoint y: 407, endPoint x: 256, endPoint y: 427, distance: 136.8
click at [256, 424] on div "UNIVERSAL MUSIC - [PERSON_NAME] PUBLISHING 00538724724 P72516" at bounding box center [534, 417] width 869 height 53
copy span "BRENTWOOD [PERSON_NAME] PUBLISHING"
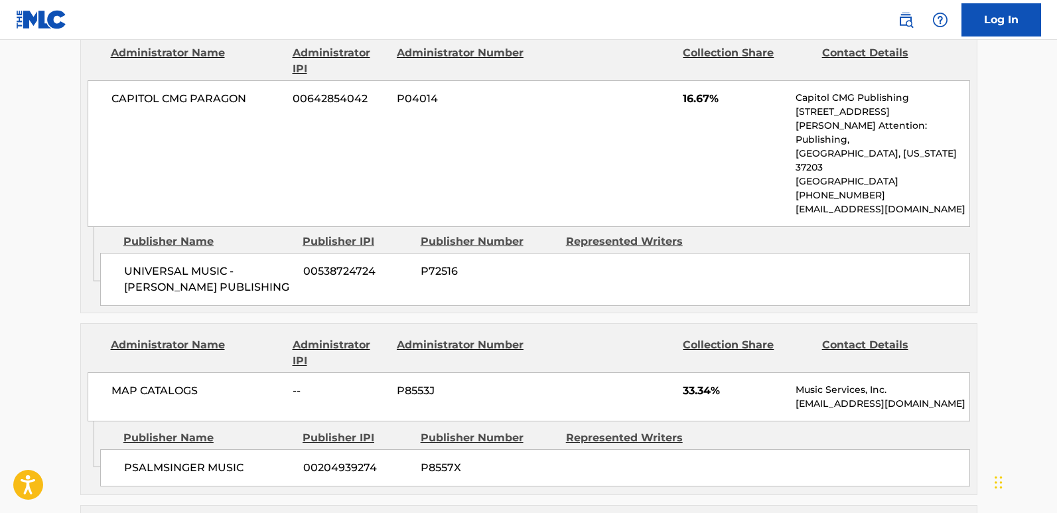
scroll to position [796, 0]
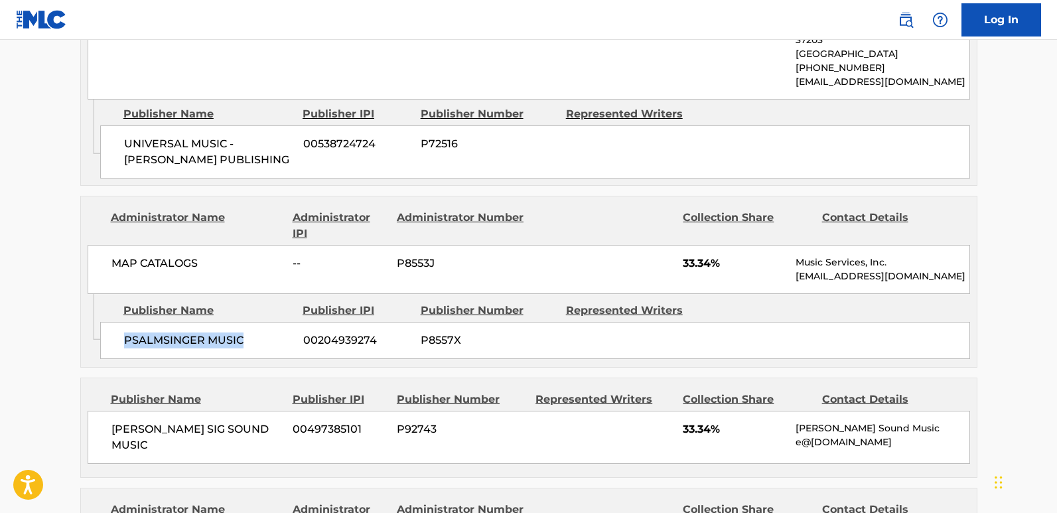
drag, startPoint x: 122, startPoint y: 344, endPoint x: 258, endPoint y: 344, distance: 136.0
click at [258, 344] on div "PSALMSINGER MUSIC 00204939274 P8557X" at bounding box center [534, 340] width 869 height 37
copy span "PSALMSINGER MUSIC"
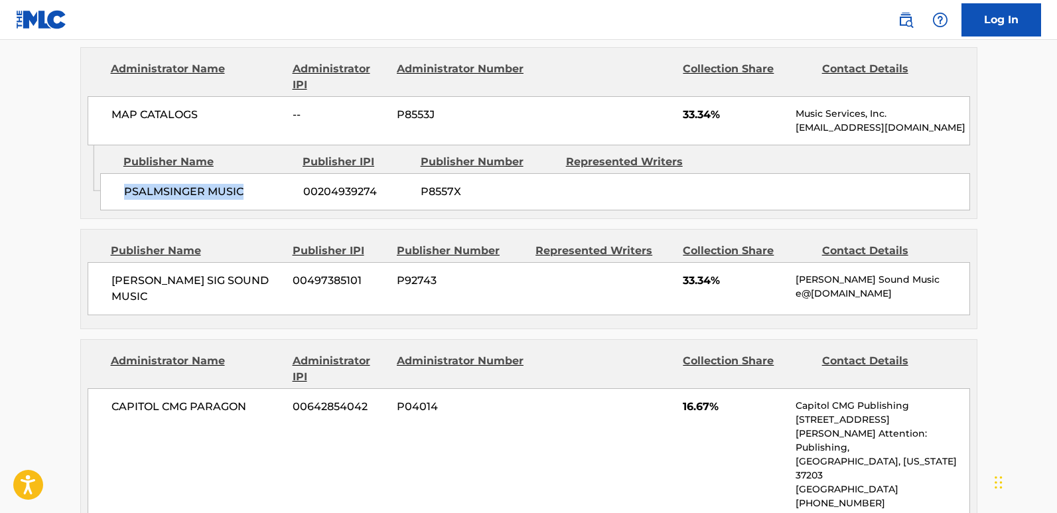
scroll to position [995, 0]
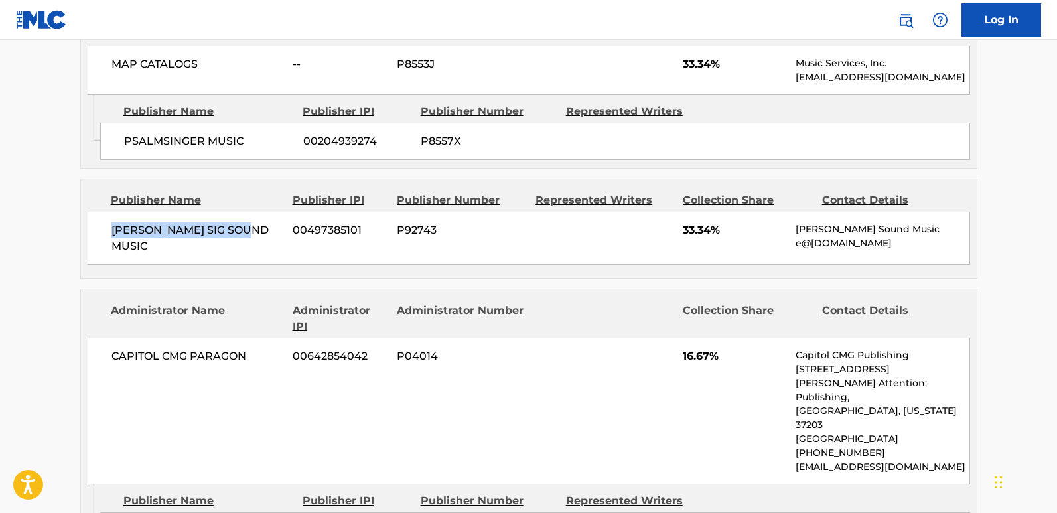
drag, startPoint x: 106, startPoint y: 236, endPoint x: 251, endPoint y: 227, distance: 144.9
click at [251, 227] on div "[PERSON_NAME] SIG SOUND MUSIC 00497385101 P92743 33.34% [PERSON_NAME] Sound Mus…" at bounding box center [529, 238] width 882 height 53
copy span "[PERSON_NAME] SIG SOUND MUSIC"
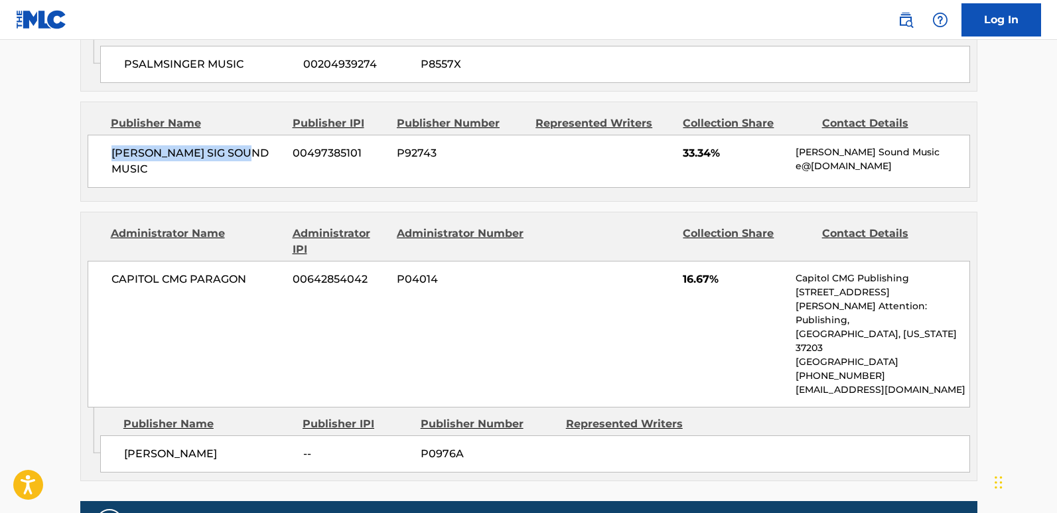
scroll to position [1194, 0]
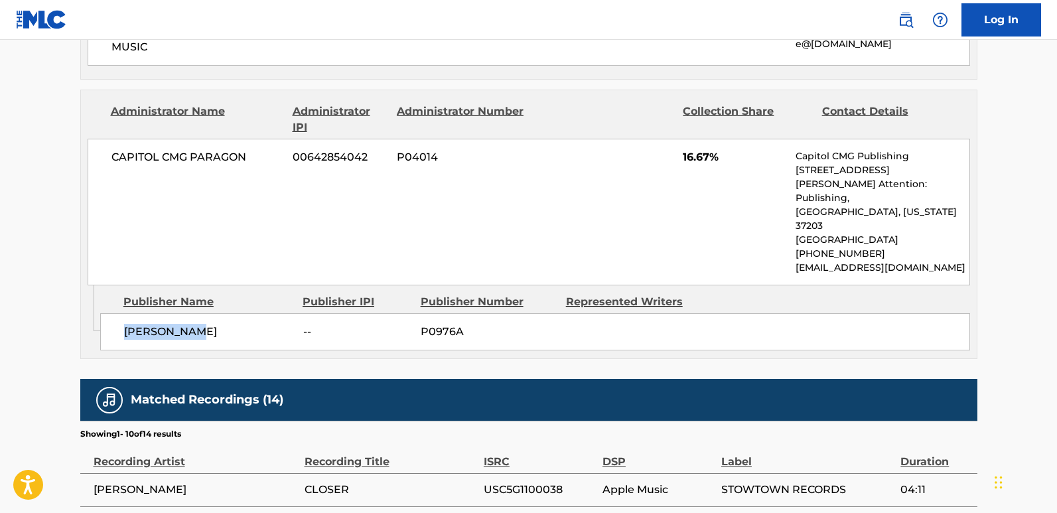
drag, startPoint x: 127, startPoint y: 317, endPoint x: 226, endPoint y: 317, distance: 98.8
click at [226, 324] on span "[PERSON_NAME]" at bounding box center [208, 332] width 169 height 16
copy span "[PERSON_NAME]"
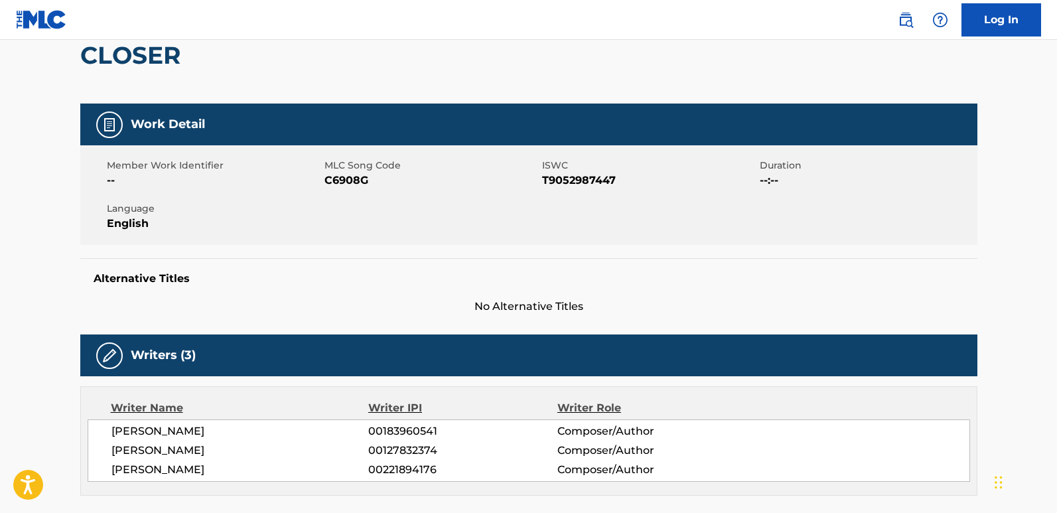
scroll to position [133, 0]
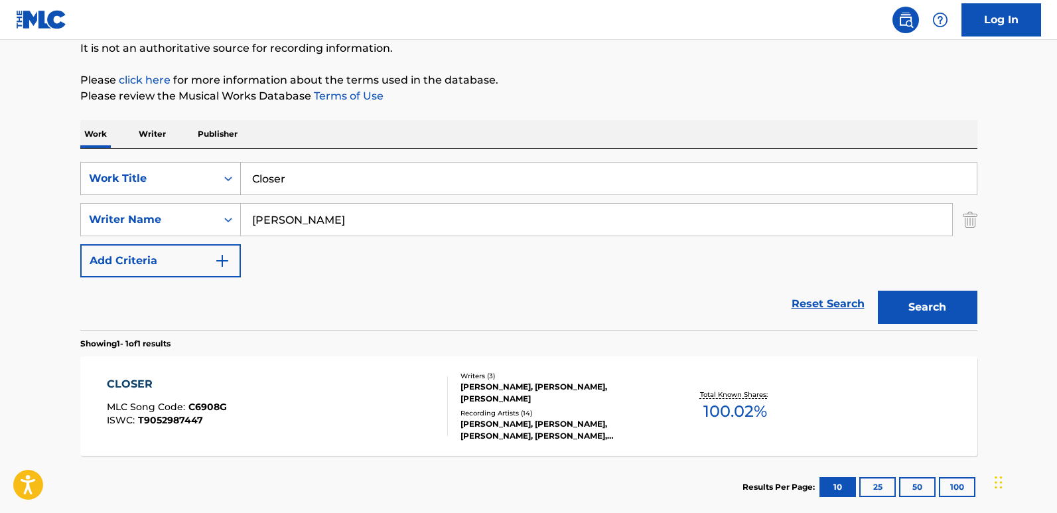
drag, startPoint x: 302, startPoint y: 166, endPoint x: 228, endPoint y: 174, distance: 74.7
click at [228, 174] on div "SearchWithCriteria9ada92ab-a30b-40cc-a9e6-e7c7adf28ab0 Work Title Closer" at bounding box center [528, 178] width 897 height 33
paste input "ast Your Cares"
type input "Cast Your Cares"
drag, startPoint x: 347, startPoint y: 214, endPoint x: 197, endPoint y: 213, distance: 149.9
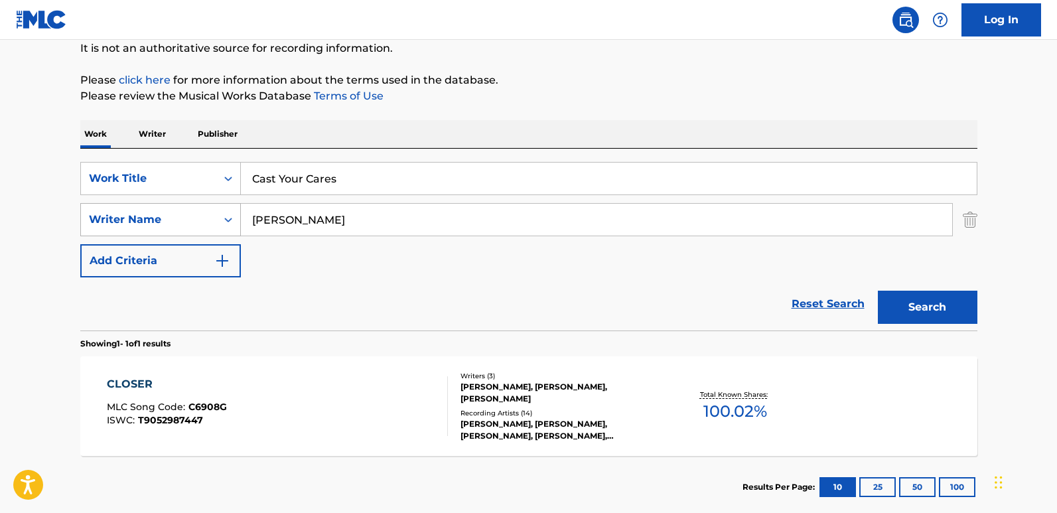
click at [202, 213] on div "SearchWithCriteriac8ca9682-6a3c-4217-88da-17851bdcf2d1 Writer Name [PERSON_NAME]" at bounding box center [528, 219] width 897 height 33
paste input "True Warriors"
type input "True Warriors"
click at [901, 294] on button "Search" at bounding box center [926, 306] width 99 height 33
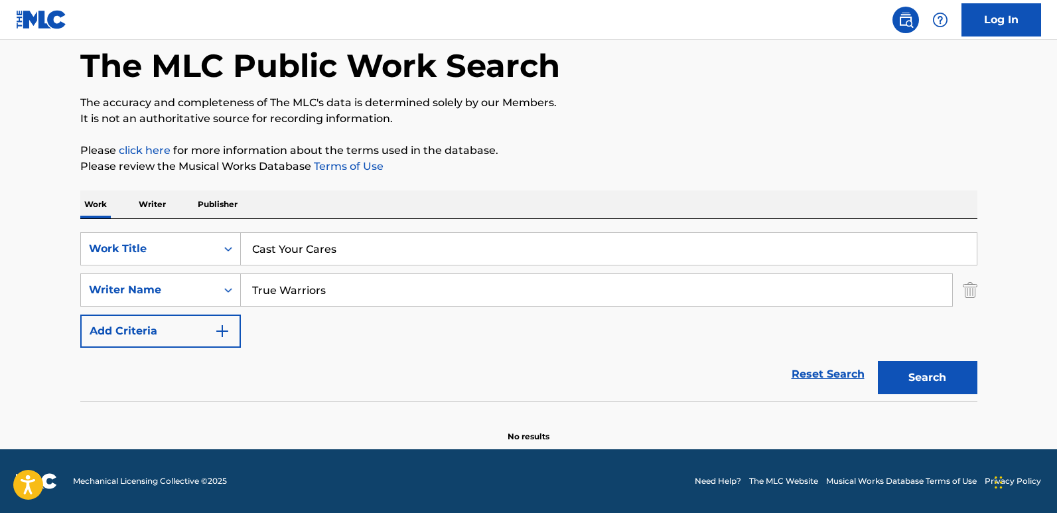
scroll to position [63, 0]
drag, startPoint x: 360, startPoint y: 243, endPoint x: 235, endPoint y: 243, distance: 125.3
click at [235, 243] on div "SearchWithCriteria9ada92ab-a30b-40cc-a9e6-e7c7adf28ab0 Work Title Cast Your Car…" at bounding box center [528, 248] width 897 height 33
paste input "Let´s Have Some Tranquility"
type input "Let´s Have Some Tranquility"
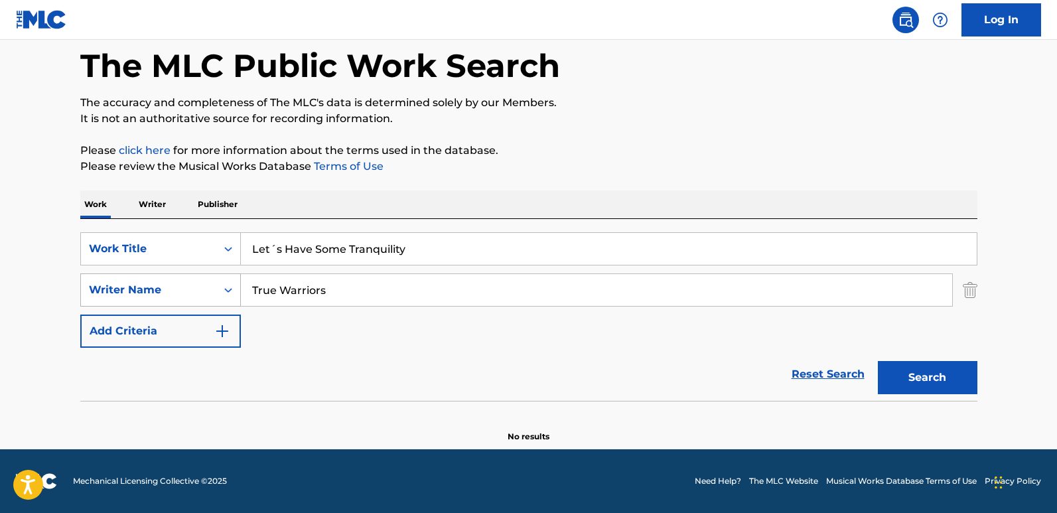
drag, startPoint x: 354, startPoint y: 283, endPoint x: 214, endPoint y: 289, distance: 140.1
click at [214, 289] on div "SearchWithCriteriac8ca9682-6a3c-4217-88da-17851bdcf2d1 Writer Name True Warriors" at bounding box center [528, 289] width 897 height 33
paste input "Ekko"
click at [901, 377] on div "The MLC Public Work Search The accuracy and completeness of The MLC's data is d…" at bounding box center [528, 226] width 929 height 432
click at [901, 379] on button "Search" at bounding box center [926, 377] width 99 height 33
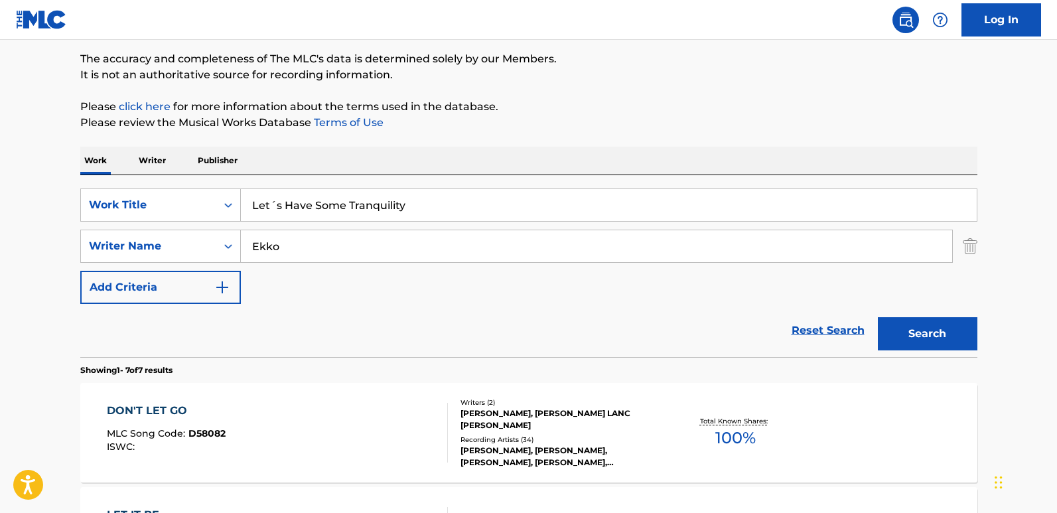
scroll to position [196, 0]
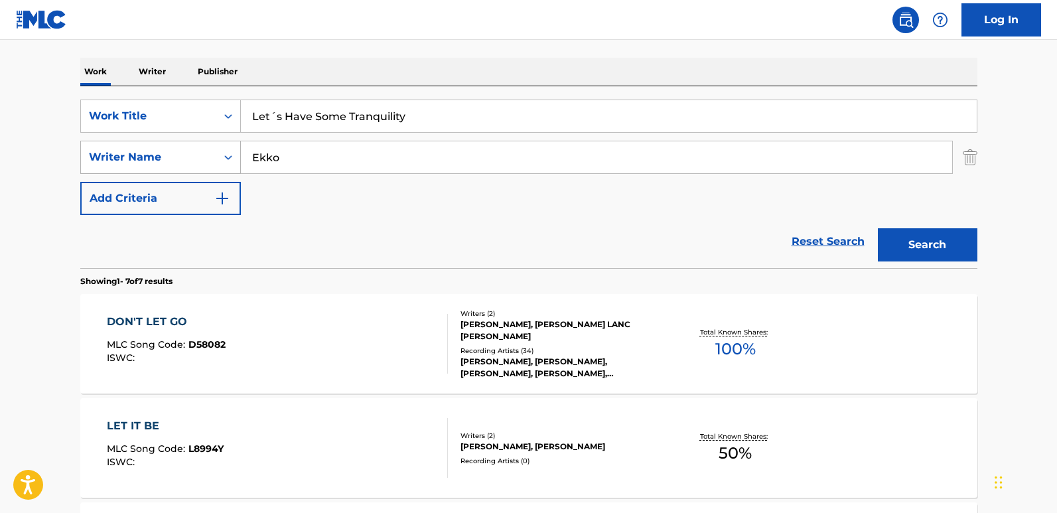
drag, startPoint x: 330, startPoint y: 164, endPoint x: 167, endPoint y: 166, distance: 162.5
click at [167, 166] on div "SearchWithCriteriac8ca9682-6a3c-4217-88da-17851bdcf2d1 Writer Name [PERSON_NAME]" at bounding box center [528, 157] width 897 height 33
paste input "[PERSON_NAME]"
type input "[PERSON_NAME]"
click at [877, 228] on button "Search" at bounding box center [926, 244] width 99 height 33
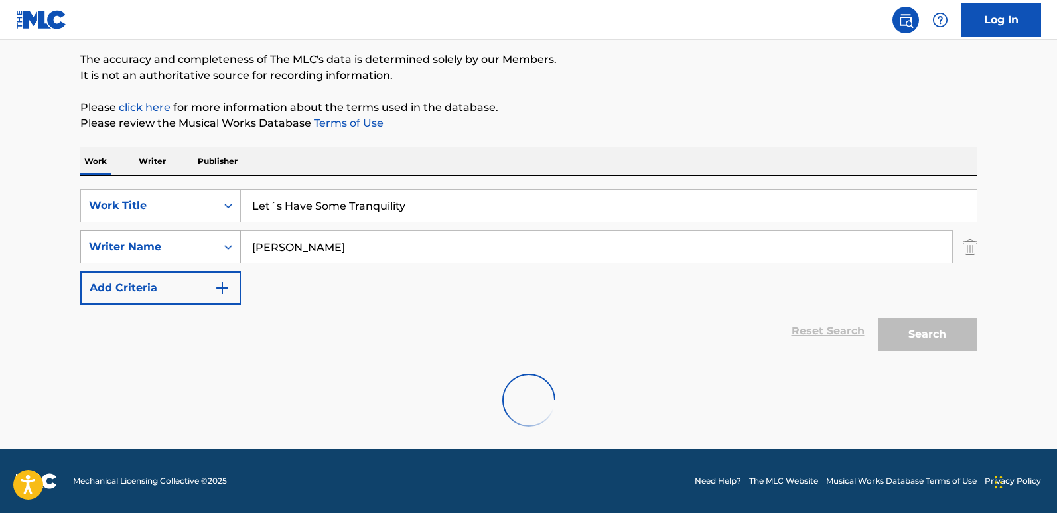
scroll to position [63, 0]
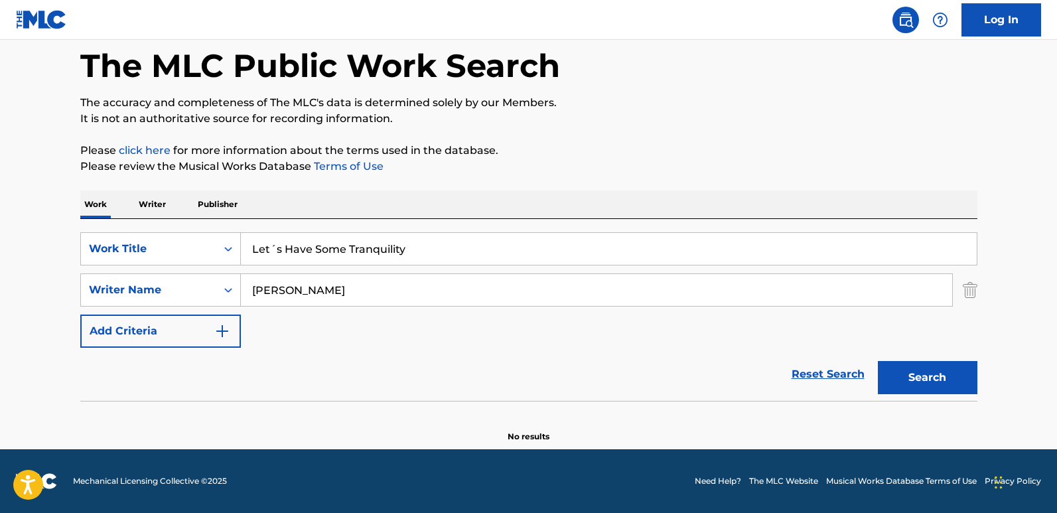
click at [275, 253] on input "Let´s Have Some Tranquility" at bounding box center [609, 249] width 736 height 32
click at [877, 361] on button "Search" at bounding box center [926, 377] width 99 height 33
click at [434, 255] on input "Lets Have Some Tranquility" at bounding box center [609, 249] width 736 height 32
click at [530, 249] on input "Lets Have Some Tranquility" at bounding box center [609, 249] width 736 height 32
click at [888, 368] on button "Search" at bounding box center [926, 377] width 99 height 33
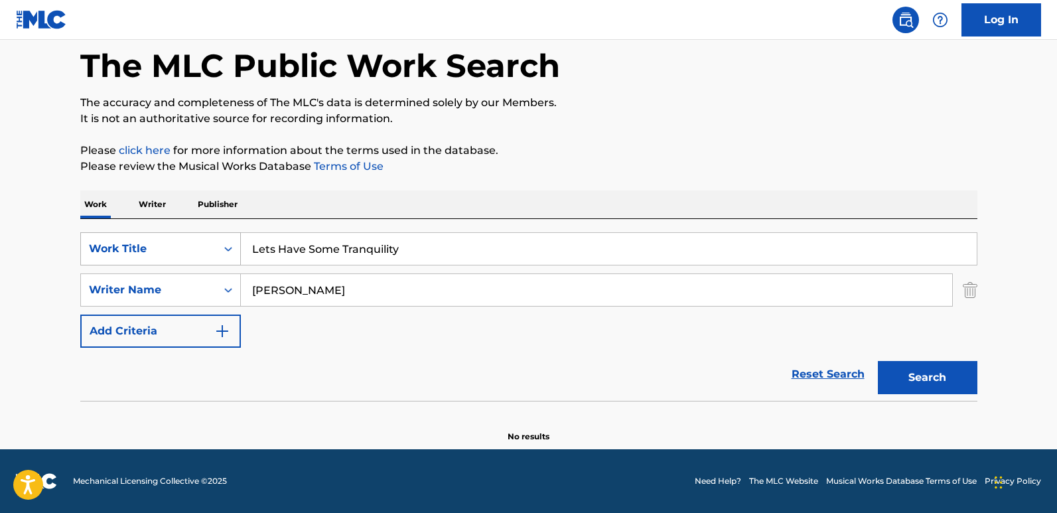
drag, startPoint x: 306, startPoint y: 247, endPoint x: 218, endPoint y: 247, distance: 88.2
click at [218, 247] on div "SearchWithCriteria9ada92ab-a30b-40cc-a9e6-e7c7adf28ab0 Work Title Lets Have Som…" at bounding box center [528, 248] width 897 height 33
paste input "Ahora!!"
type input "Ahora!!"
drag, startPoint x: 379, startPoint y: 301, endPoint x: 156, endPoint y: 296, distance: 223.6
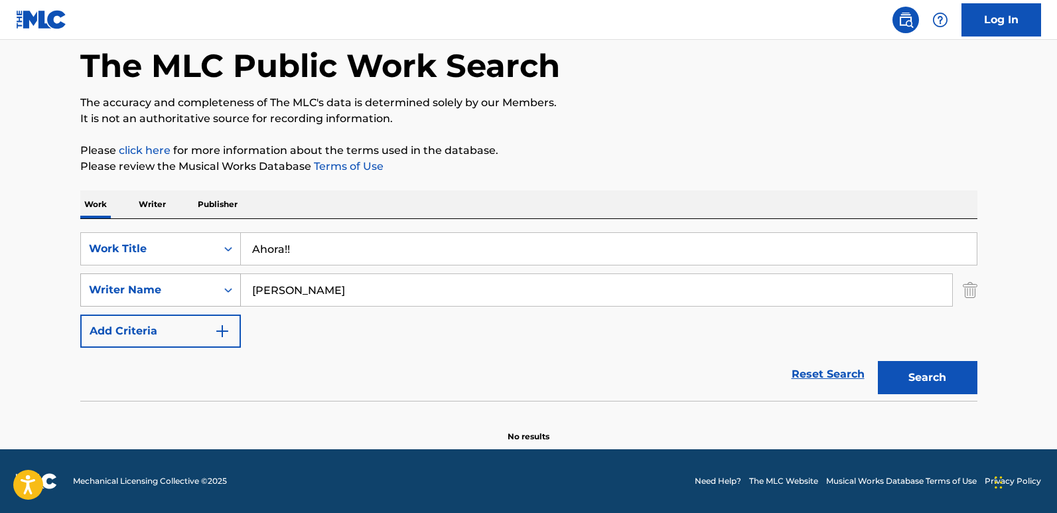
click at [156, 296] on div "SearchWithCriteriac8ca9682-6a3c-4217-88da-17851bdcf2d1 Writer Name [PERSON_NAME]" at bounding box center [528, 289] width 897 height 33
paste input "[PERSON_NAME]"
type input "[PERSON_NAME]"
click at [901, 372] on button "Search" at bounding box center [926, 377] width 99 height 33
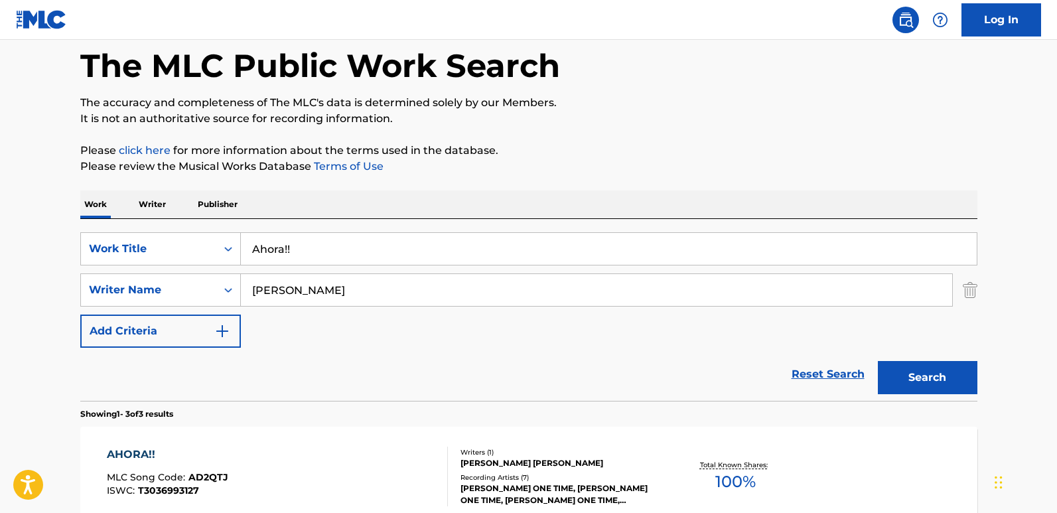
click at [491, 424] on div "[PERSON_NAME] [PERSON_NAME]" at bounding box center [560, 463] width 200 height 12
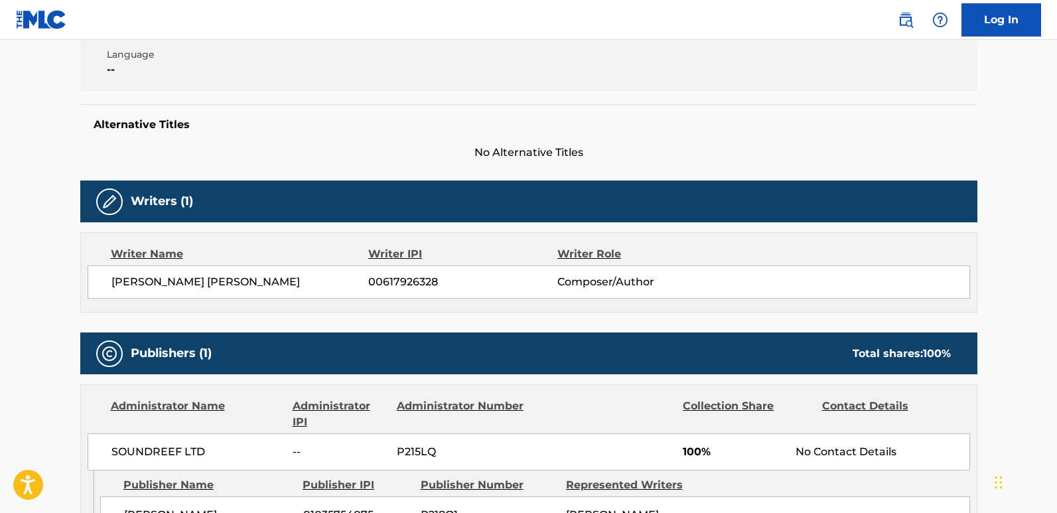
scroll to position [328, 0]
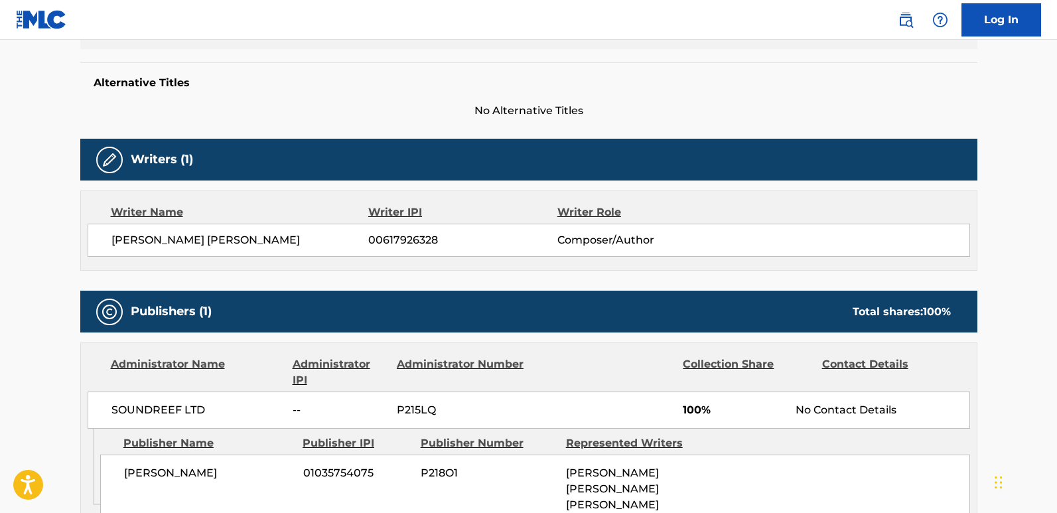
click at [158, 239] on span "[PERSON_NAME] [PERSON_NAME]" at bounding box center [239, 240] width 257 height 16
copy span "[PERSON_NAME]"
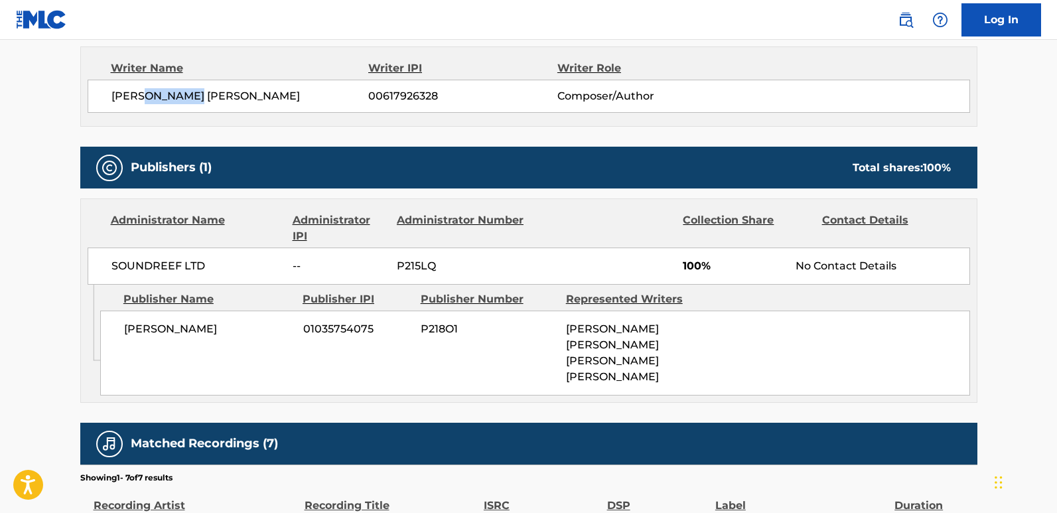
scroll to position [461, 0]
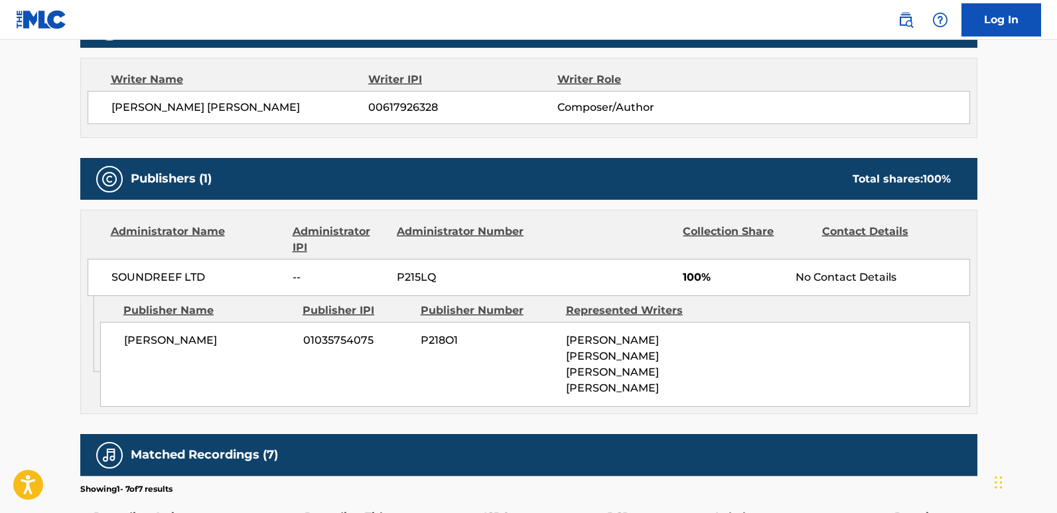
click at [177, 138] on div "Work Detail Member Work Identifier -- MLC Song Code AD2QTJ ISWC T3036993127 Dur…" at bounding box center [528, 268] width 897 height 986
click at [225, 110] on span "[PERSON_NAME] [PERSON_NAME]" at bounding box center [239, 107] width 257 height 16
copy span "[PERSON_NAME]"
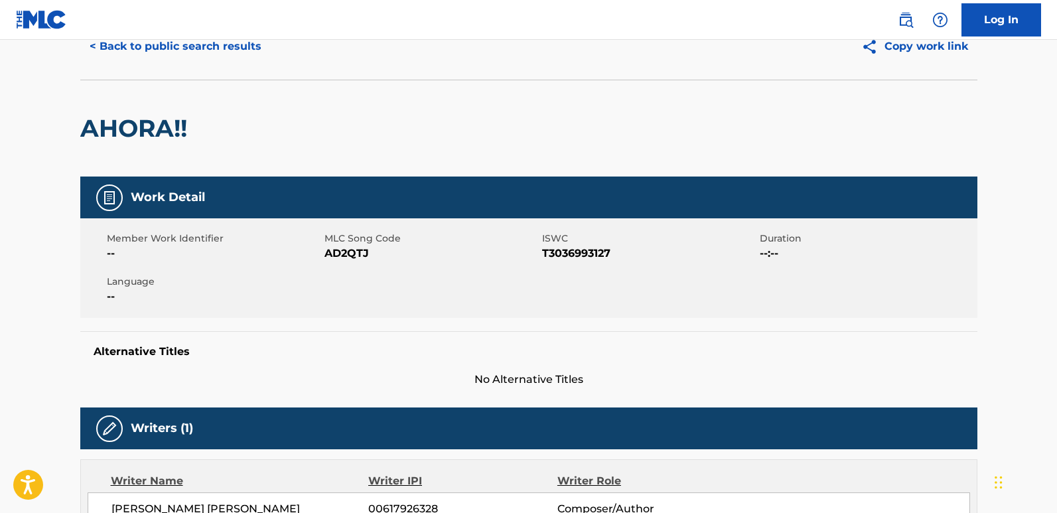
scroll to position [0, 0]
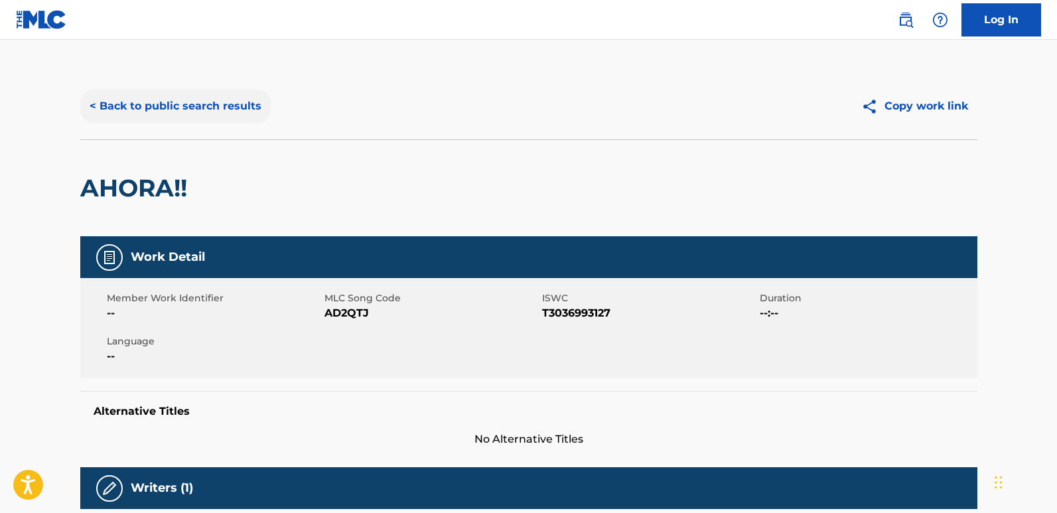
click at [263, 107] on button "< Back to public search results" at bounding box center [175, 106] width 190 height 33
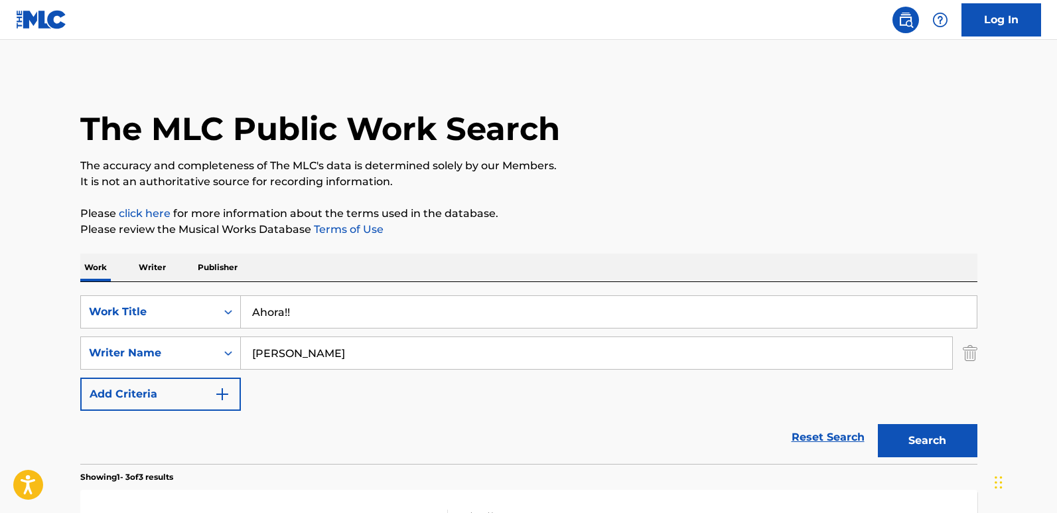
scroll to position [63, 0]
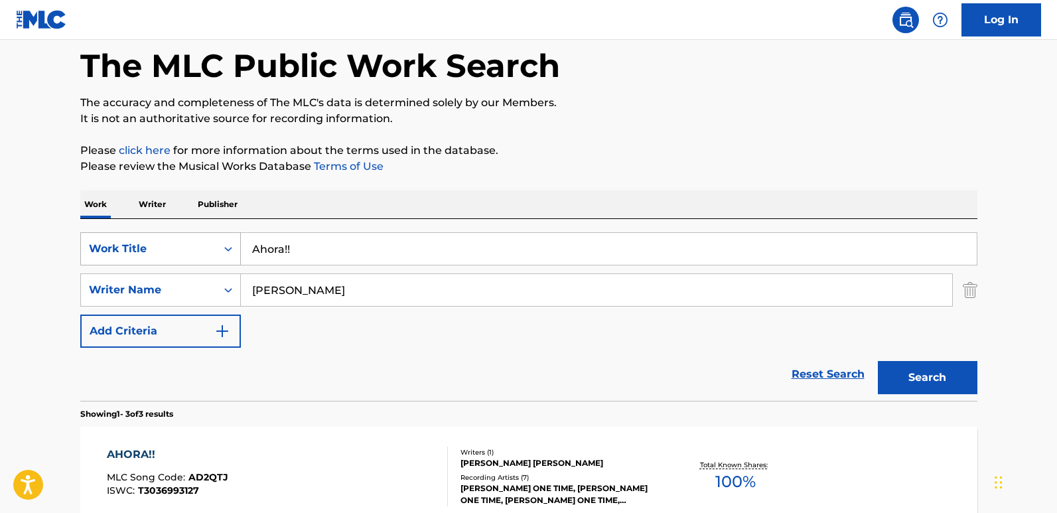
drag, startPoint x: 351, startPoint y: 264, endPoint x: 160, endPoint y: 265, distance: 190.3
click at [160, 265] on div "SearchWithCriteria9ada92ab-a30b-40cc-a9e6-e7c7adf28ab0 Work Title Ahora!!" at bounding box center [528, 248] width 897 height 33
paste input "Change Gears"
type input "Change Gears"
drag, startPoint x: 308, startPoint y: 283, endPoint x: 217, endPoint y: 304, distance: 93.3
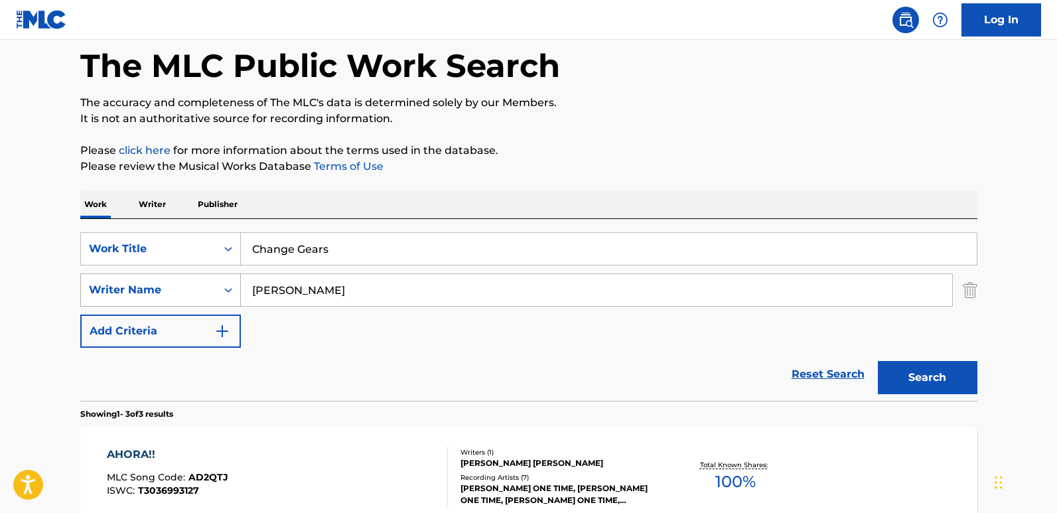
click at [220, 303] on div "SearchWithCriteriac8ca9682-6a3c-4217-88da-17851bdcf2d1 Writer Name [PERSON_NAME]" at bounding box center [528, 289] width 897 height 33
paste input "KRS-One & Bumpy Knuckles"
type input "KRS-One & Bumpy Knuckles"
click at [901, 358] on div "Search" at bounding box center [924, 374] width 106 height 53
click at [901, 362] on button "Search" at bounding box center [926, 377] width 99 height 33
